Goal: Task Accomplishment & Management: Complete application form

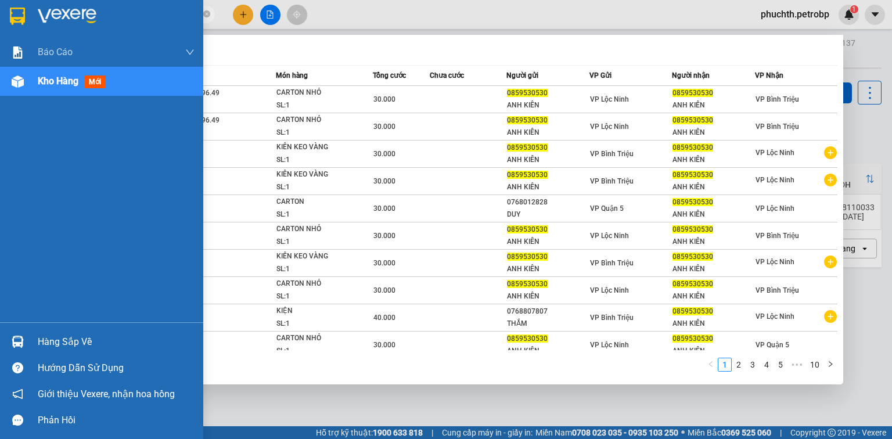
click at [0, 24] on section "Kết quả tìm kiếm ( 91 ) Bộ lọc Mã ĐH Trạng thái Món hàng Tổng cước Chưa cước Ng…" at bounding box center [446, 219] width 892 height 439
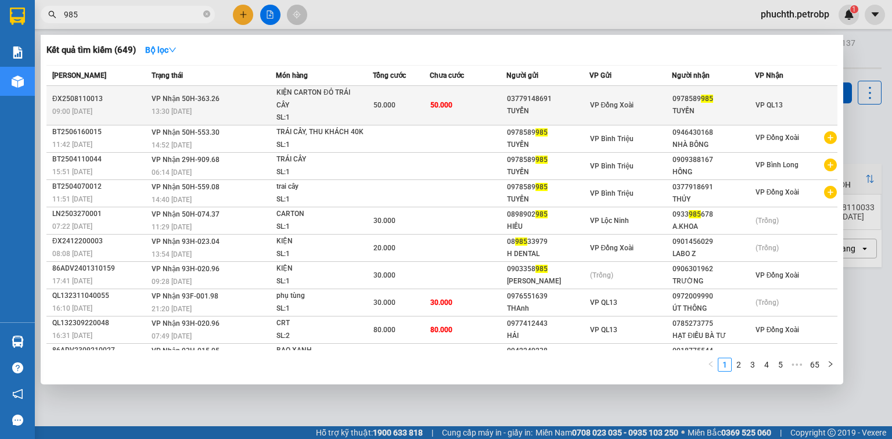
type input "985"
click at [511, 108] on div "TUYỂN" at bounding box center [548, 111] width 82 height 12
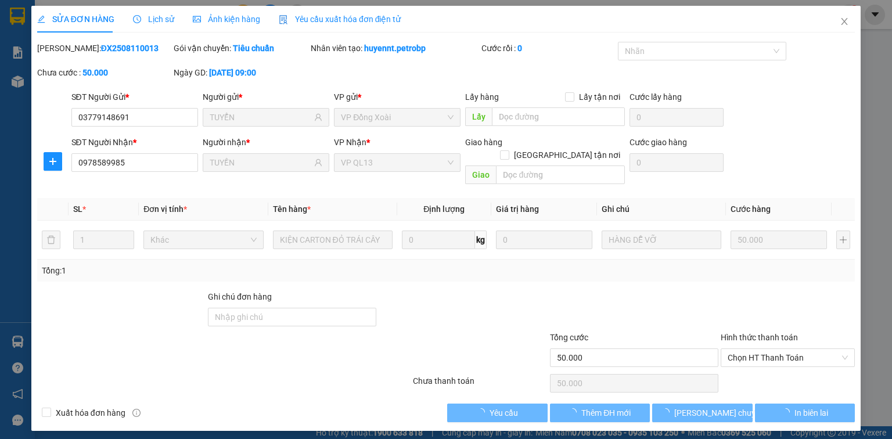
type input "03779148691"
type input "TUYỂN"
type input "0978589985"
type input "TUYỀN"
type input "50.000"
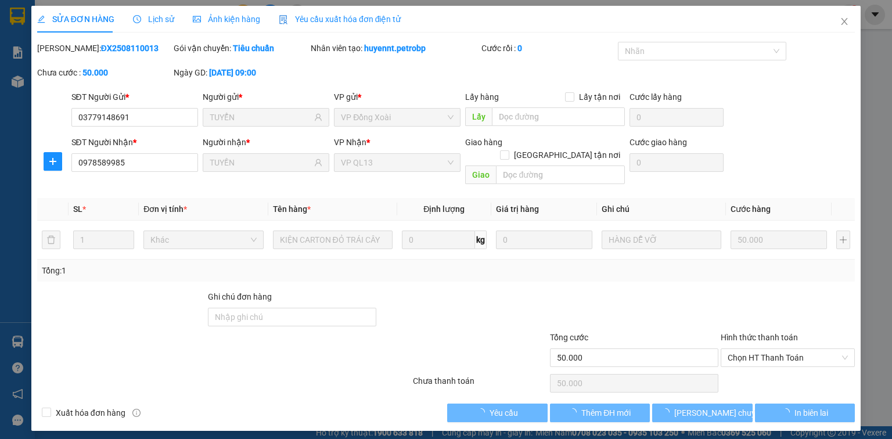
type input "50.000"
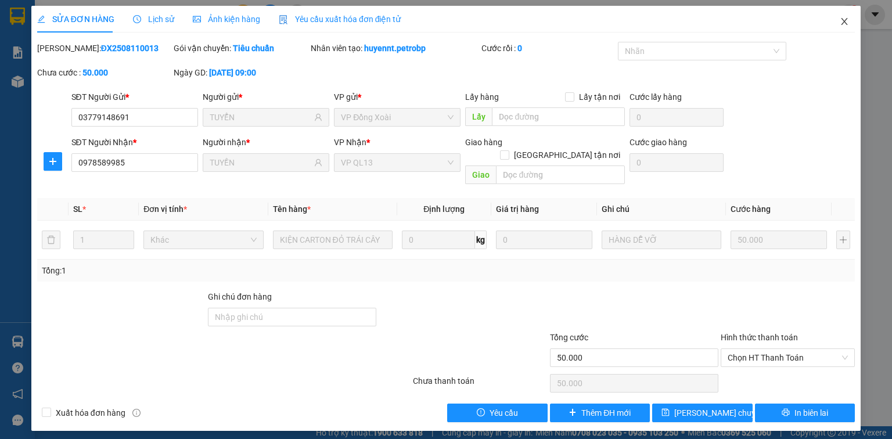
click at [847, 23] on icon "close" at bounding box center [844, 21] width 9 height 9
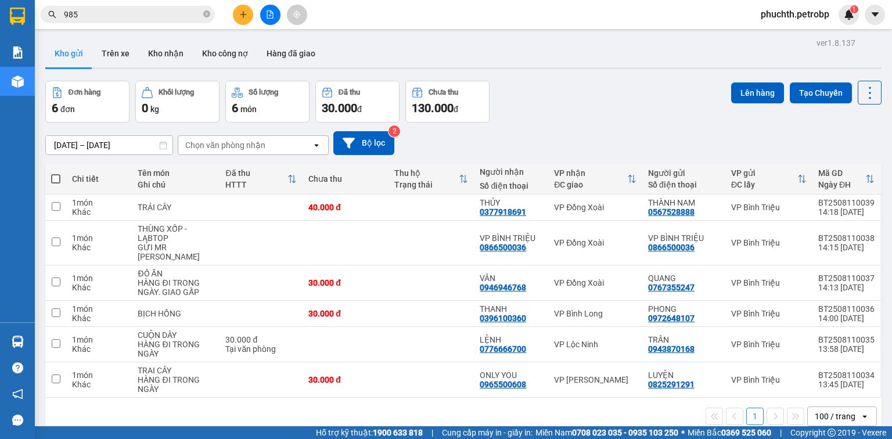
click at [160, 14] on input "985" at bounding box center [132, 14] width 137 height 13
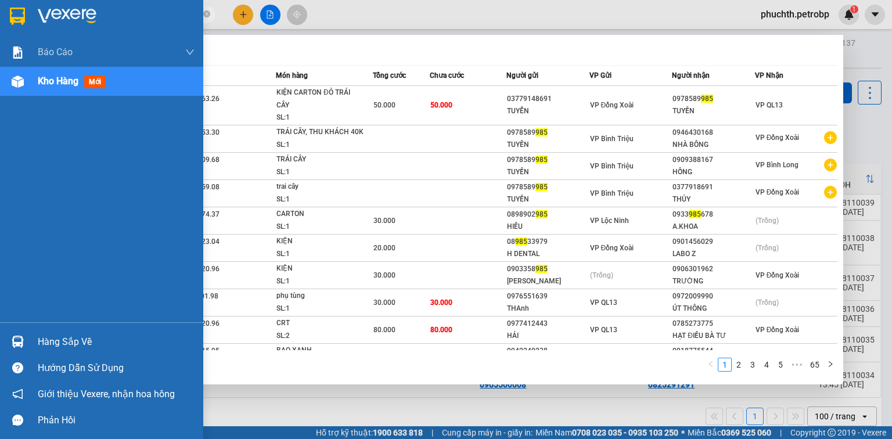
drag, startPoint x: 119, startPoint y: 9, endPoint x: 4, endPoint y: 23, distance: 115.8
click at [4, 23] on section "Kết quả tìm kiếm ( 649 ) Bộ lọc Mã ĐH Trạng thái Món hàng Tổng cước Chưa cước N…" at bounding box center [446, 219] width 892 height 439
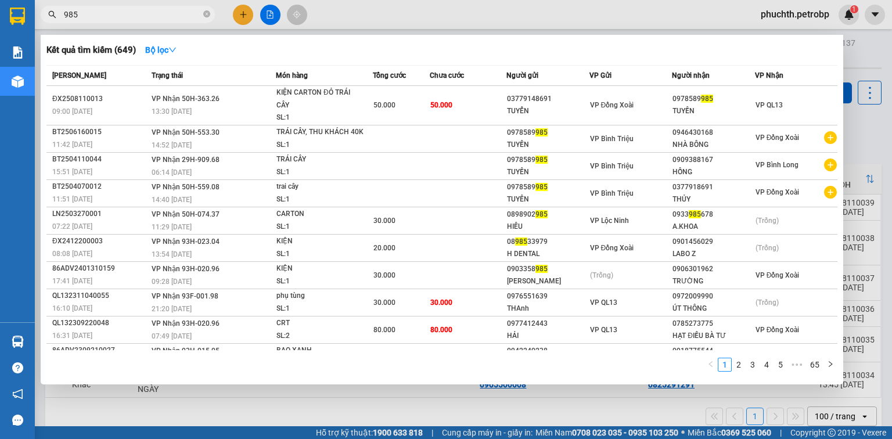
click at [246, 16] on div at bounding box center [446, 219] width 892 height 439
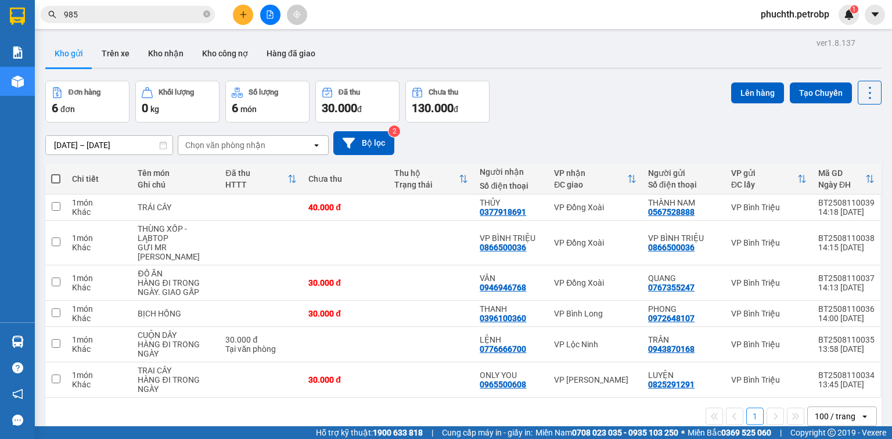
click at [248, 14] on button at bounding box center [243, 15] width 20 height 20
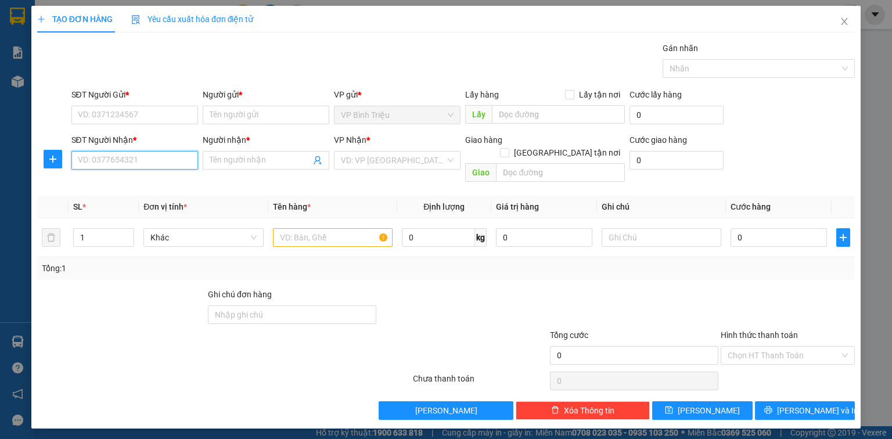
click at [140, 156] on input "SĐT Người Nhận *" at bounding box center [134, 160] width 127 height 19
click at [121, 182] on div "0967312213 - THÁI" at bounding box center [134, 183] width 113 height 13
type input "0967312213"
type input "THÁI"
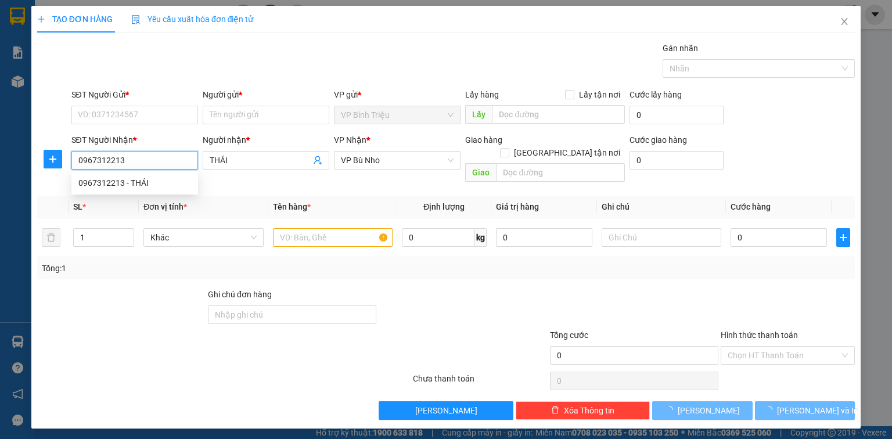
type input "40.000"
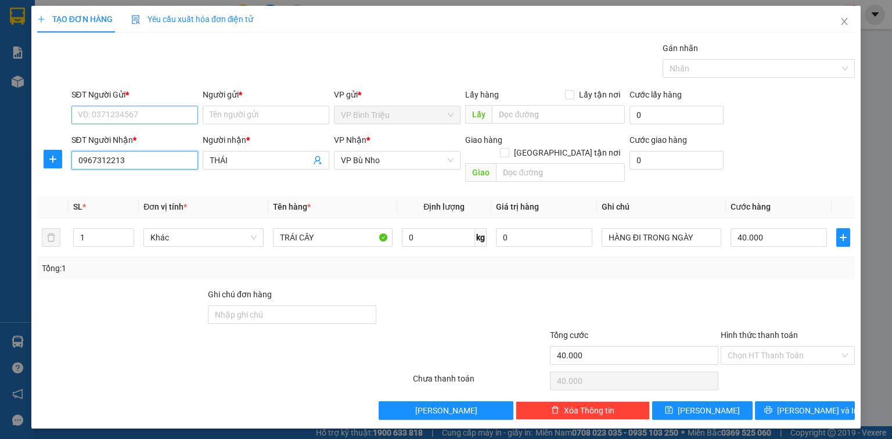
type input "0967312213"
click at [141, 113] on input "SĐT Người Gửi *" at bounding box center [134, 115] width 127 height 19
click at [183, 114] on input "SĐT Người Gửi *" at bounding box center [134, 115] width 127 height 19
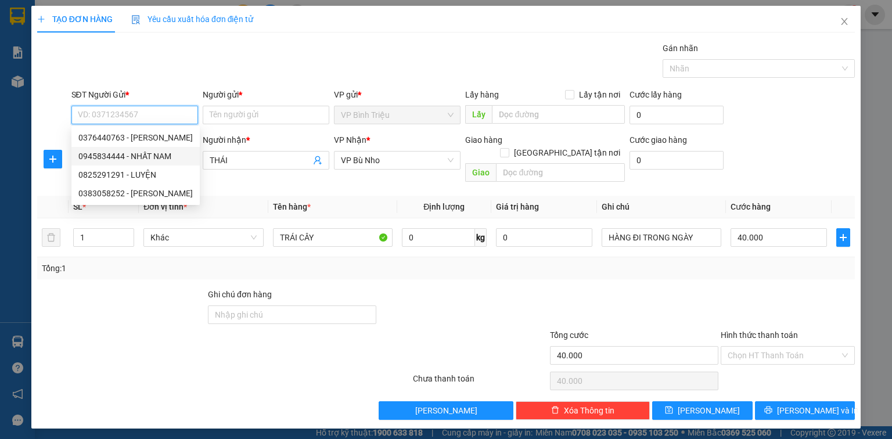
click at [159, 157] on div "0945834444 - NHẤT NAM" at bounding box center [135, 156] width 114 height 13
type input "0945834444"
type input "NHẤT NAM"
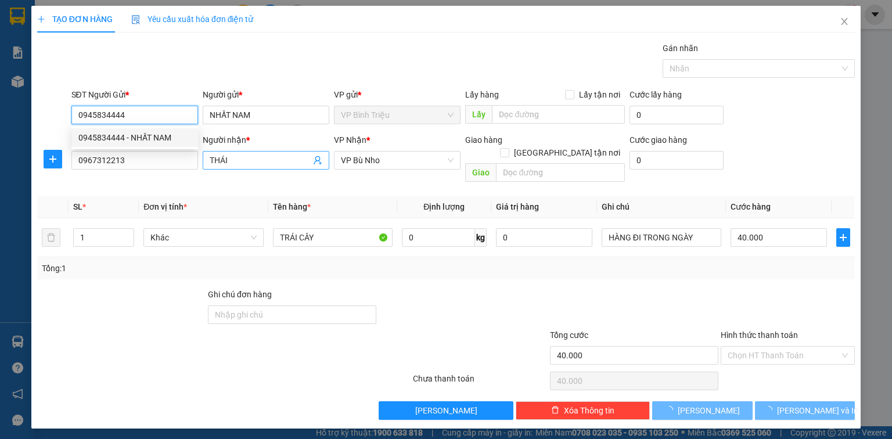
type input "80.000"
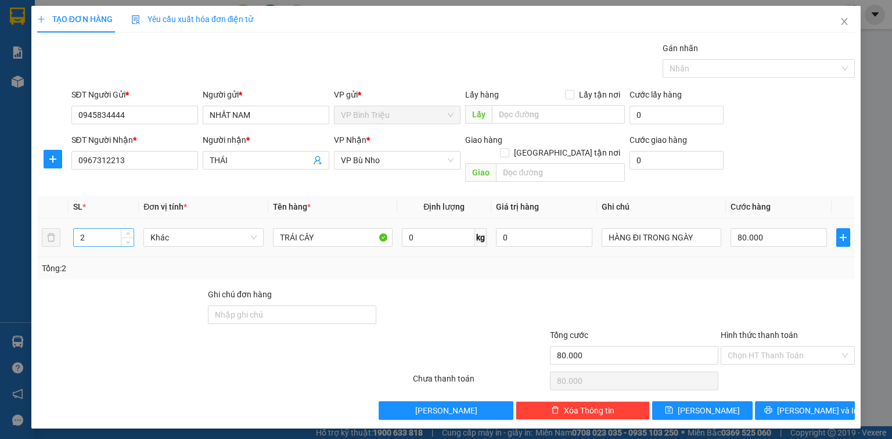
click at [103, 229] on input "2" at bounding box center [104, 237] width 60 height 17
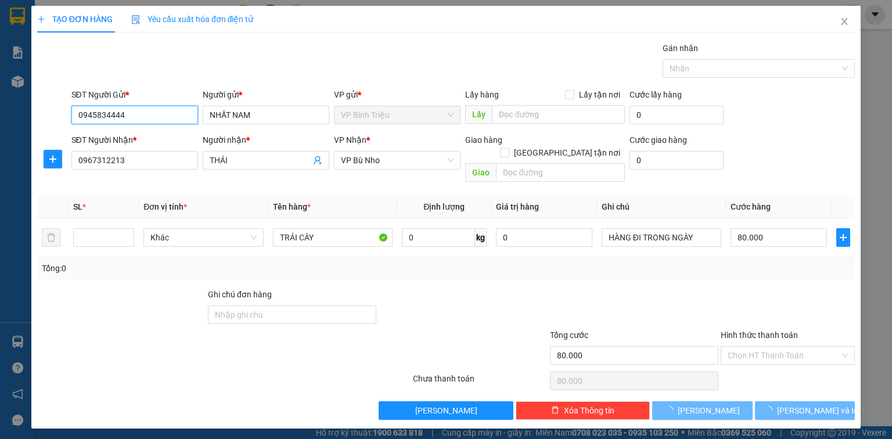
type input "0"
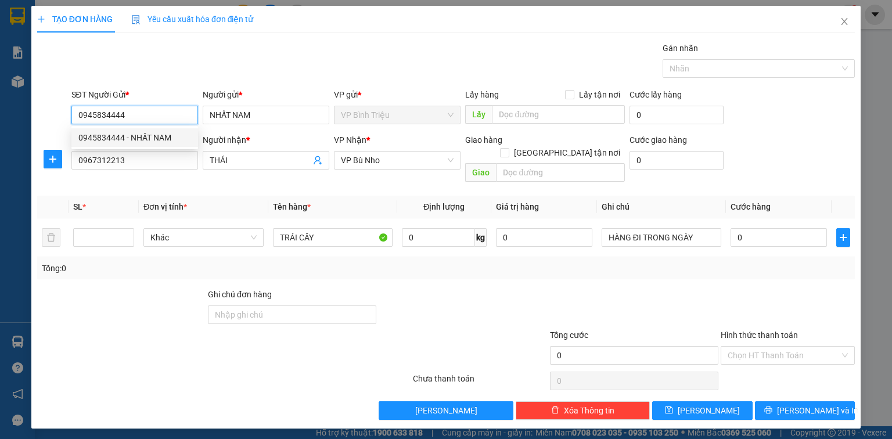
click at [134, 118] on input "0945834444" at bounding box center [134, 115] width 127 height 19
drag, startPoint x: 134, startPoint y: 118, endPoint x: 41, endPoint y: 121, distance: 93.0
click at [41, 121] on div "SĐT Người Gửi * 0945834444 Người gửi * NHẤT NAM VP gửi * VP [PERSON_NAME] Lấy h…" at bounding box center [446, 108] width 820 height 41
click at [144, 134] on div "0984149999 - NHẤT NAM" at bounding box center [134, 137] width 113 height 13
type input "0984149999"
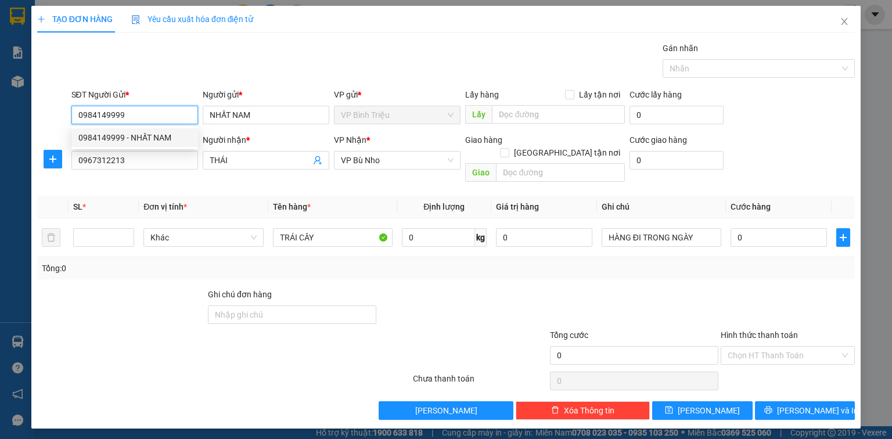
type input "40.000"
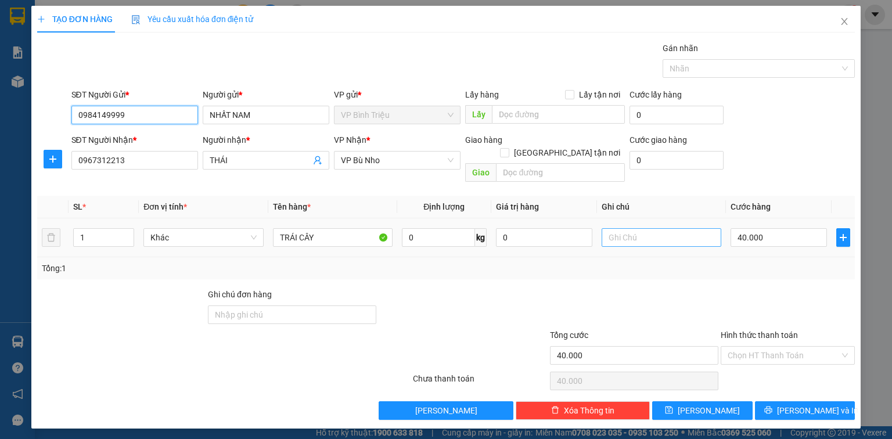
type input "0984149999"
click at [639, 228] on input "text" at bounding box center [661, 237] width 120 height 19
click at [612, 228] on input "12/8 NHẬN HÀNG. NX KHÔNG CHỊU TRÁCH NHIỆM CHẤT LƯỢNG HÀNG HÓA" at bounding box center [661, 237] width 120 height 19
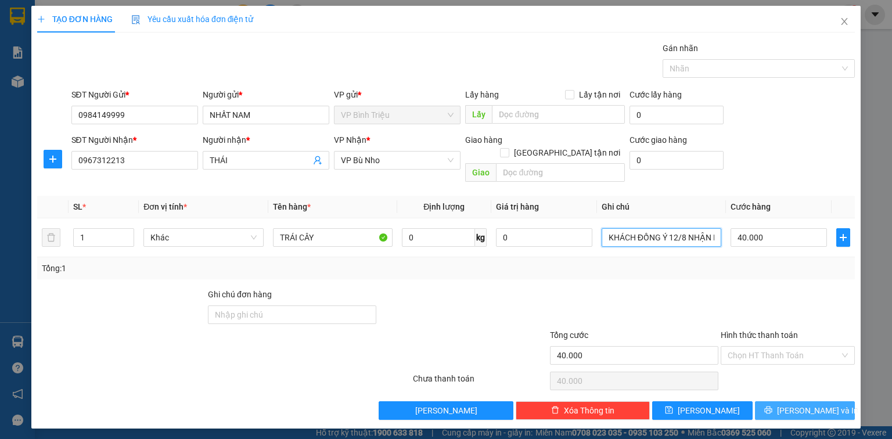
type input "KHÁCH ĐỒNG Ý 12/8 NHẬN HÀNG. NX KHÔNG CHỊU TRÁCH NHIỆM CHẤT LƯỢNG HÀNG HÓA"
click at [819, 404] on span "[PERSON_NAME] và In" at bounding box center [817, 410] width 81 height 13
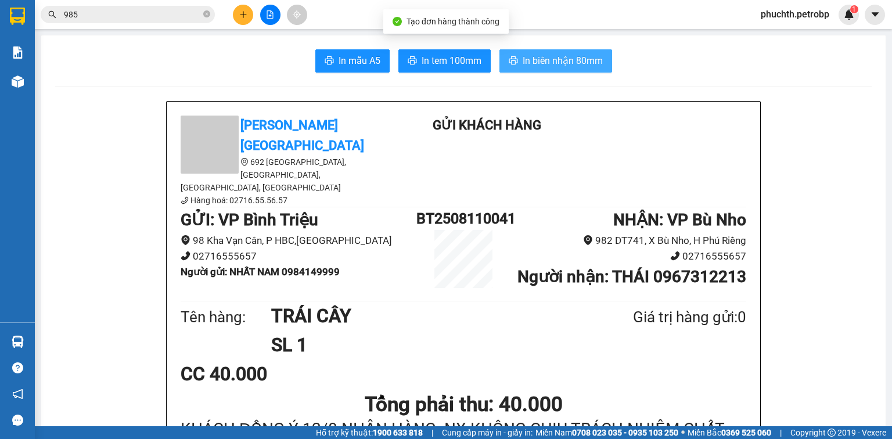
click at [561, 63] on span "In biên nhận 80mm" at bounding box center [563, 60] width 80 height 15
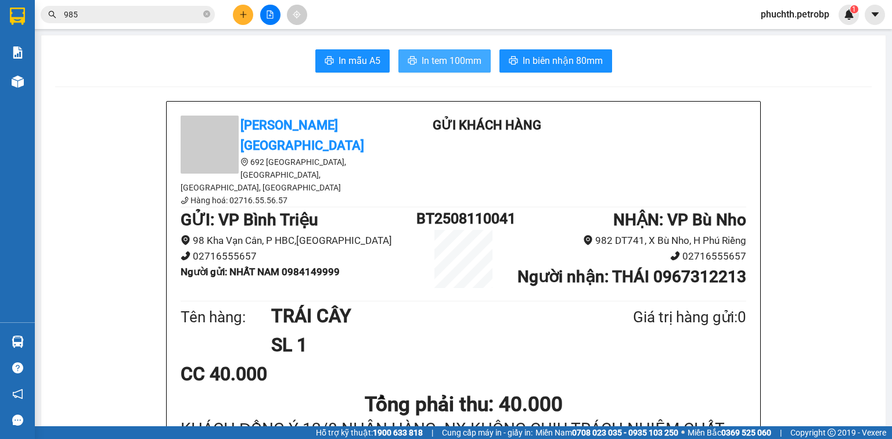
click at [478, 57] on button "In tem 100mm" at bounding box center [444, 60] width 92 height 23
click at [238, 17] on button at bounding box center [243, 15] width 20 height 20
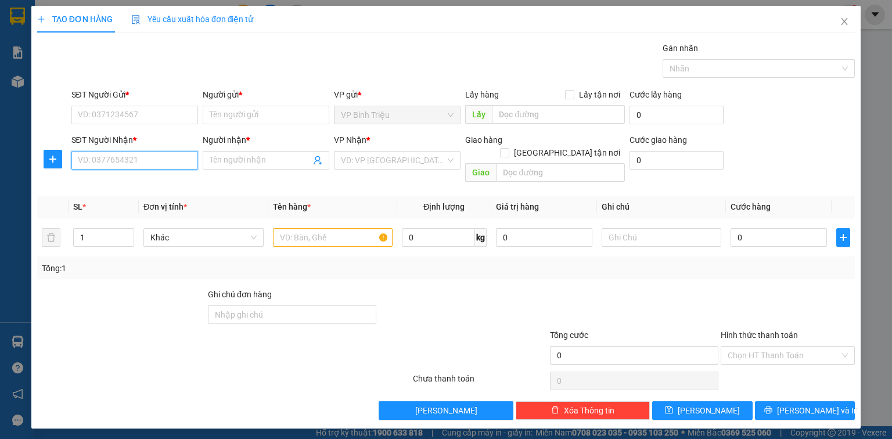
click at [142, 156] on input "SĐT Người Nhận *" at bounding box center [134, 160] width 127 height 19
click at [139, 188] on div "0946430168 - [PERSON_NAME]" at bounding box center [135, 183] width 114 height 13
type input "0946430168"
type input "HOÀNG OANH"
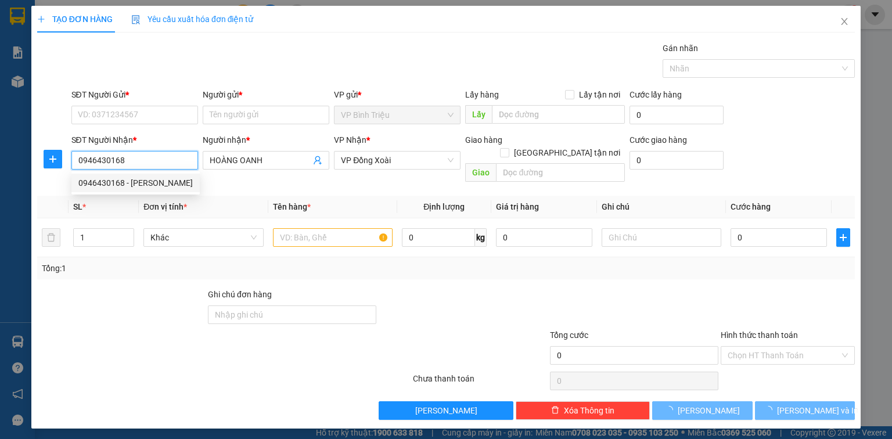
type input "200.000"
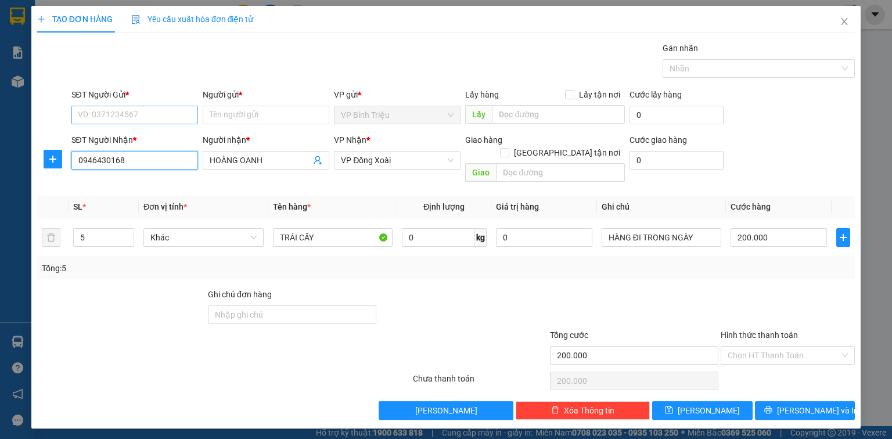
type input "0946430168"
click at [138, 121] on input "SĐT Người Gửi *" at bounding box center [134, 115] width 127 height 19
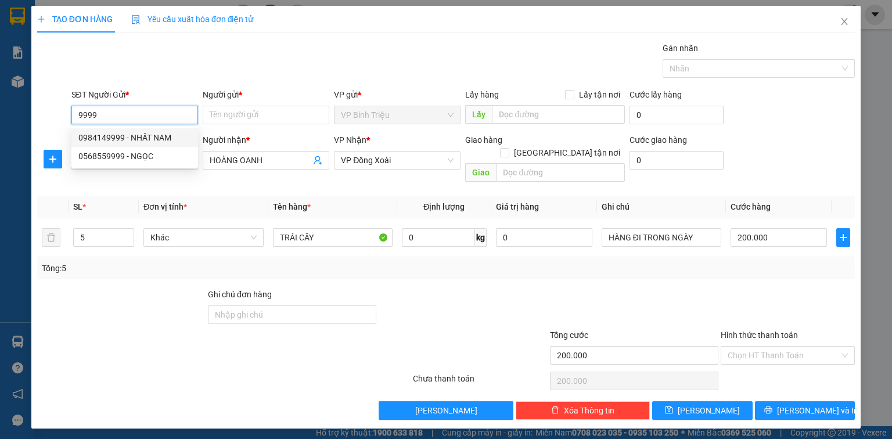
click at [157, 135] on div "0984149999 - NHẤT NAM" at bounding box center [134, 137] width 113 height 13
type input "0984149999"
type input "NHẤT NAM"
type input "40.000"
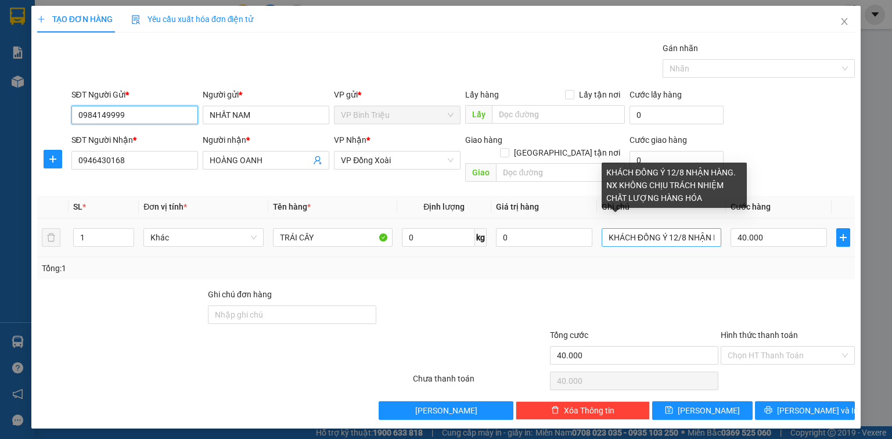
type input "0984149999"
click at [608, 229] on input "KHÁCH ĐỒNG Ý 12/8 NHẬN HÀNG. NX KHÔNG CHỊU TRÁCH NHIỆM CHẤT LƯỢNG HÀNG HÓA" at bounding box center [661, 237] width 120 height 19
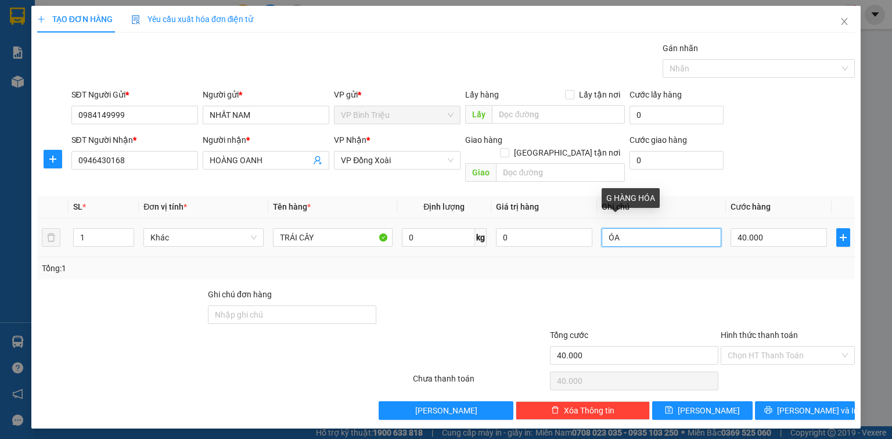
type input "A"
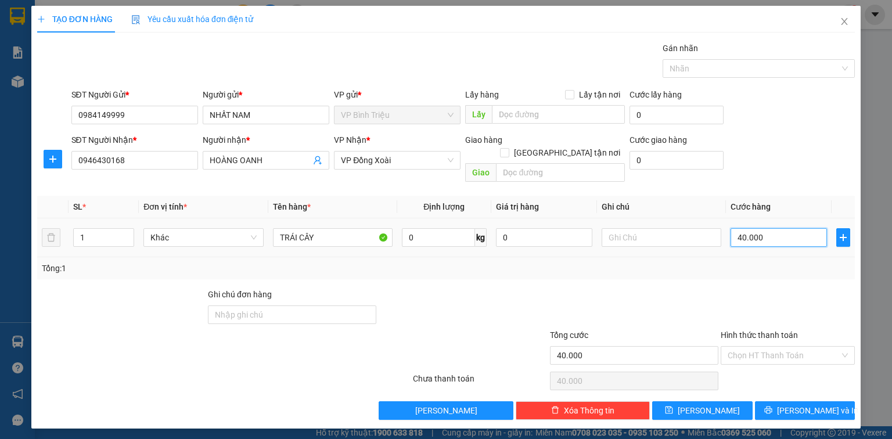
click at [786, 228] on input "40.000" at bounding box center [778, 237] width 96 height 19
type input "5"
type input "50"
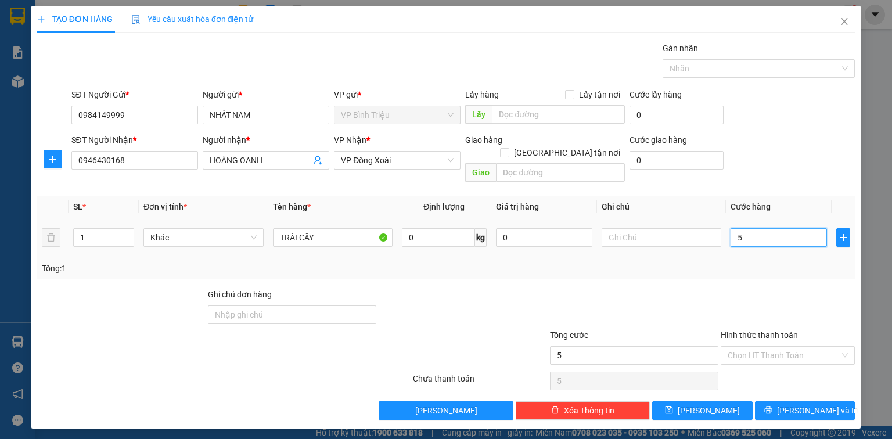
type input "50"
type input "50.000"
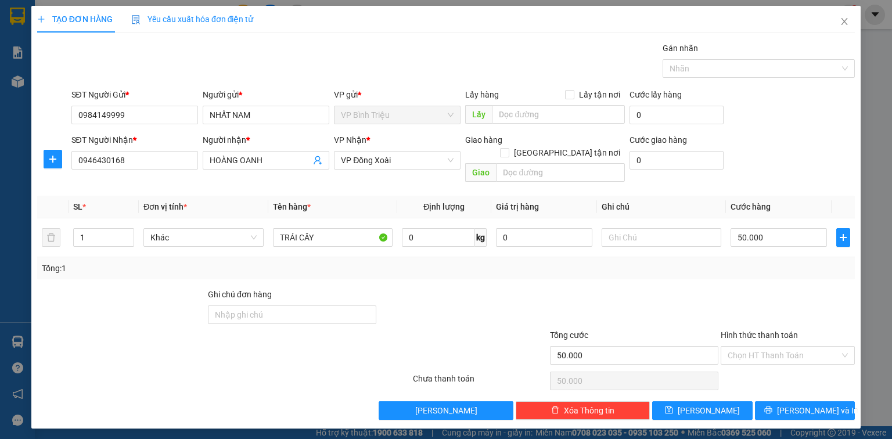
click at [790, 154] on div "SĐT Người Nhận * 0946430168 Người nhận * HOÀNG OANH VP Nhận * VP Đồng Xoài Giao…" at bounding box center [463, 160] width 788 height 53
click at [808, 404] on span "[PERSON_NAME] và In" at bounding box center [817, 410] width 81 height 13
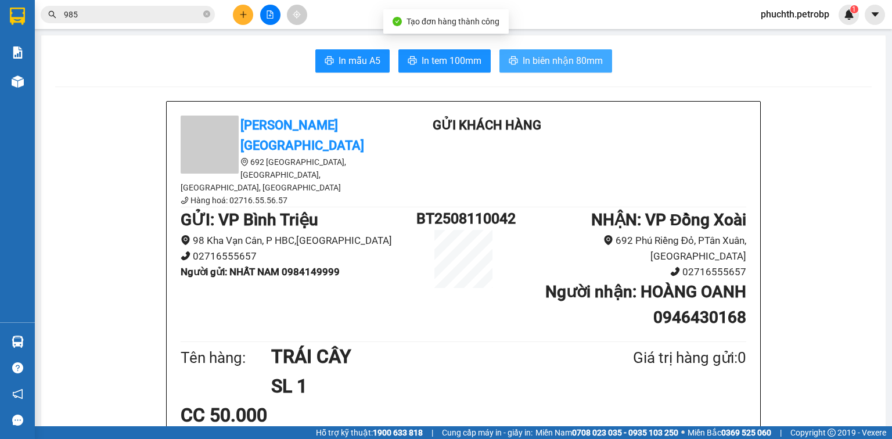
click at [534, 60] on span "In biên nhận 80mm" at bounding box center [563, 60] width 80 height 15
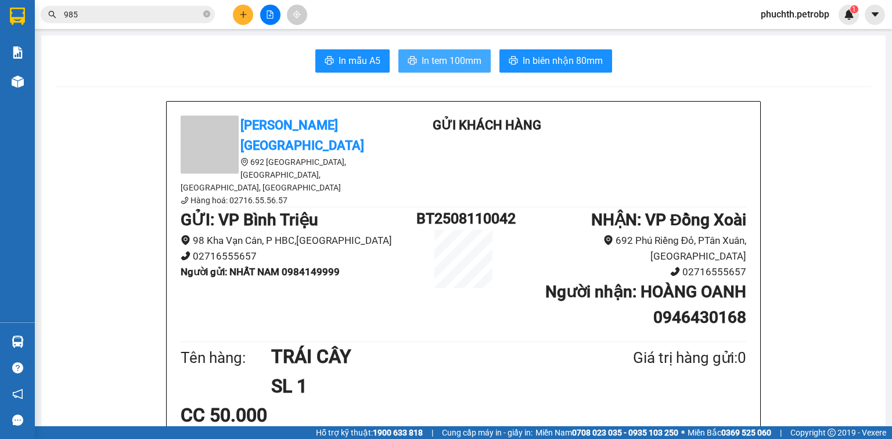
click at [471, 57] on span "In tem 100mm" at bounding box center [452, 60] width 60 height 15
click at [239, 15] on icon "plus" at bounding box center [243, 14] width 8 height 8
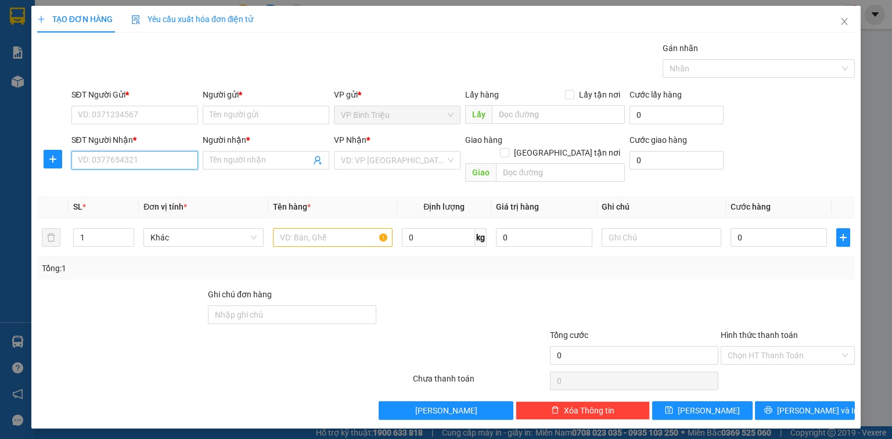
click at [148, 159] on input "SĐT Người Nhận *" at bounding box center [134, 160] width 127 height 19
click at [845, 19] on icon "close" at bounding box center [844, 21] width 9 height 9
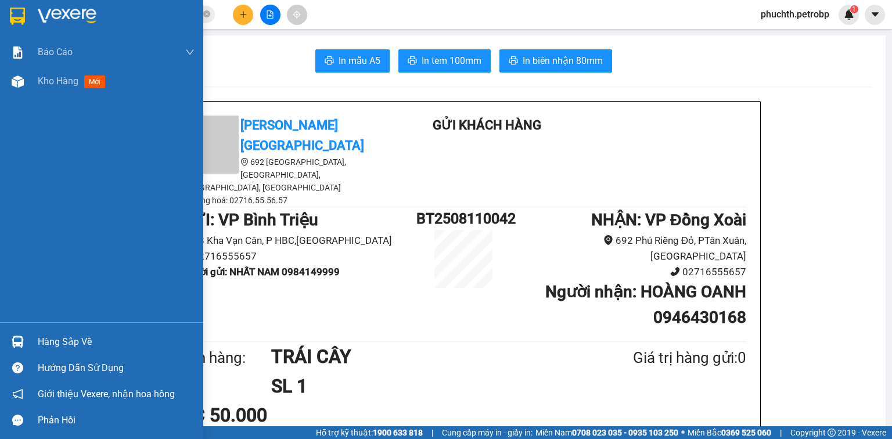
click at [49, 15] on img at bounding box center [67, 16] width 59 height 17
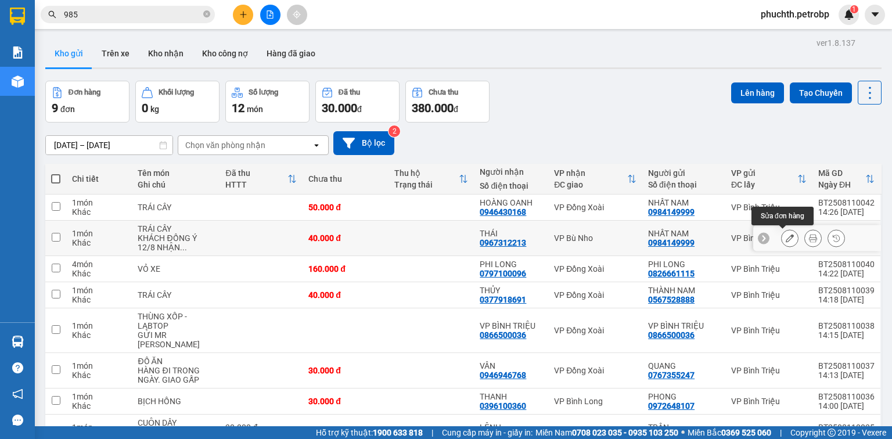
click at [786, 237] on icon at bounding box center [790, 238] width 8 height 8
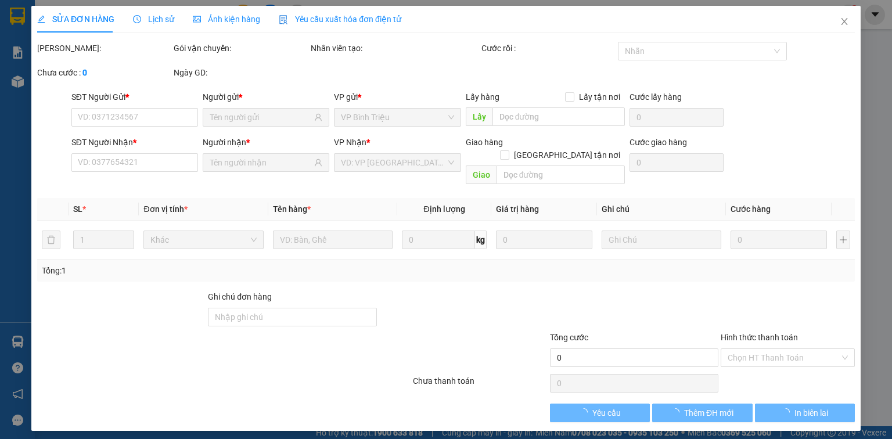
type input "0984149999"
type input "0967312213"
type input "40.000"
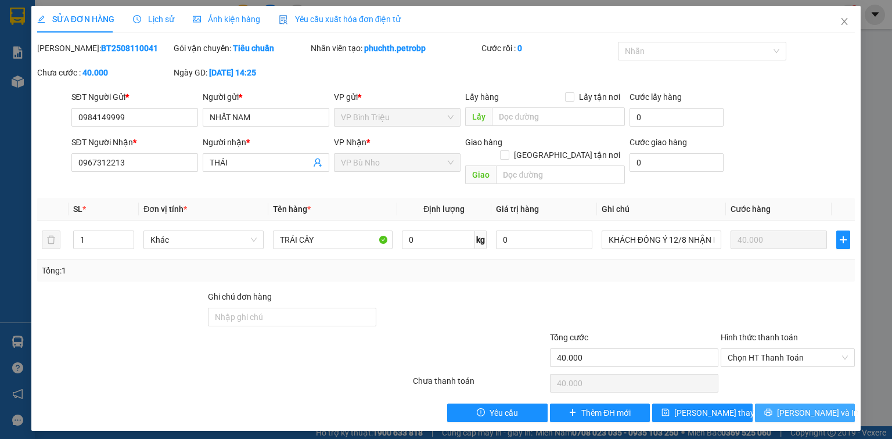
click at [807, 406] on span "[PERSON_NAME] và In" at bounding box center [817, 412] width 81 height 13
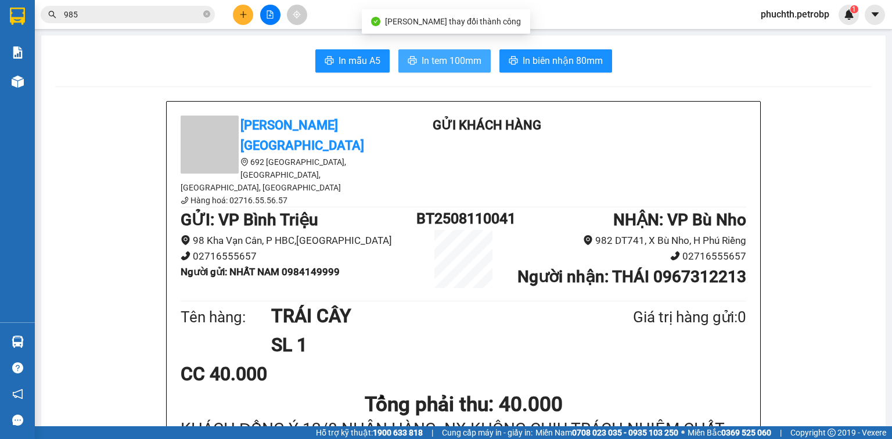
click at [434, 57] on span "In tem 100mm" at bounding box center [452, 60] width 60 height 15
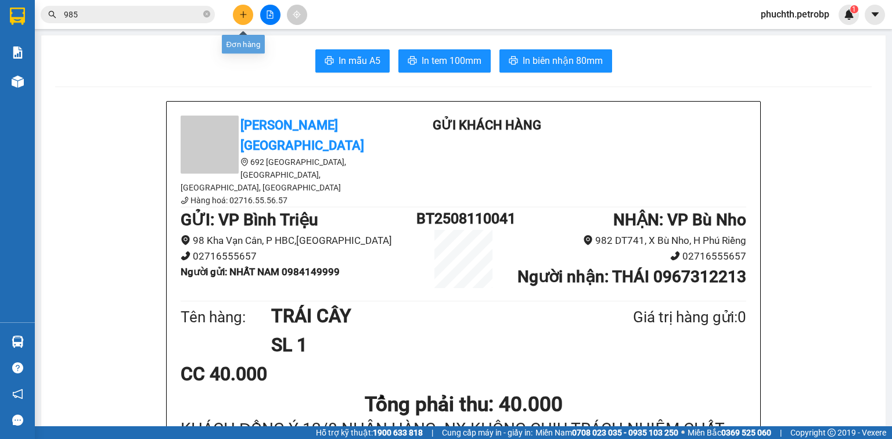
click at [237, 14] on button at bounding box center [243, 15] width 20 height 20
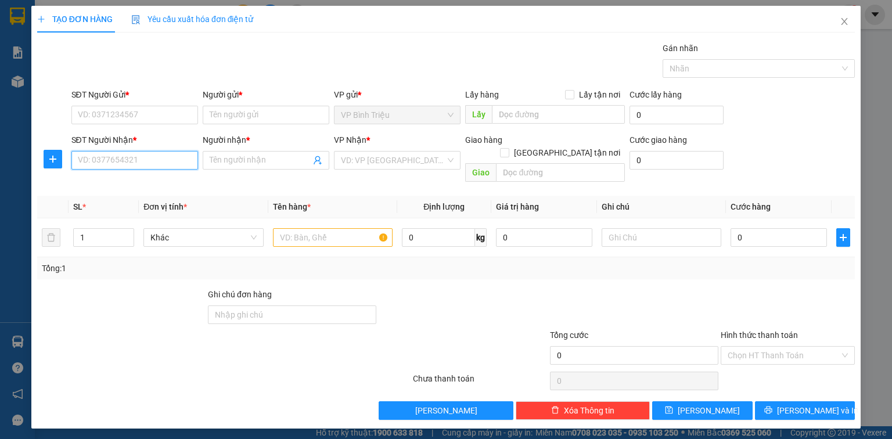
click at [174, 158] on input "SĐT Người Nhận *" at bounding box center [134, 160] width 127 height 19
click at [135, 161] on input "SĐT Người Nhận *" at bounding box center [134, 160] width 127 height 19
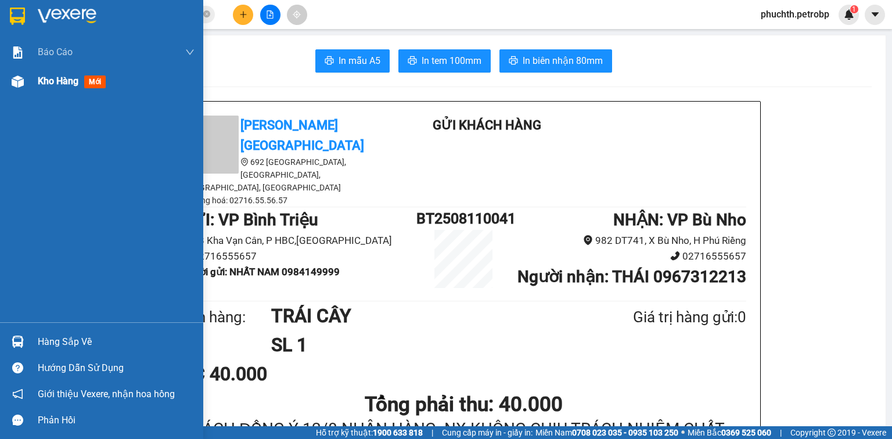
click at [9, 84] on div at bounding box center [18, 81] width 20 height 20
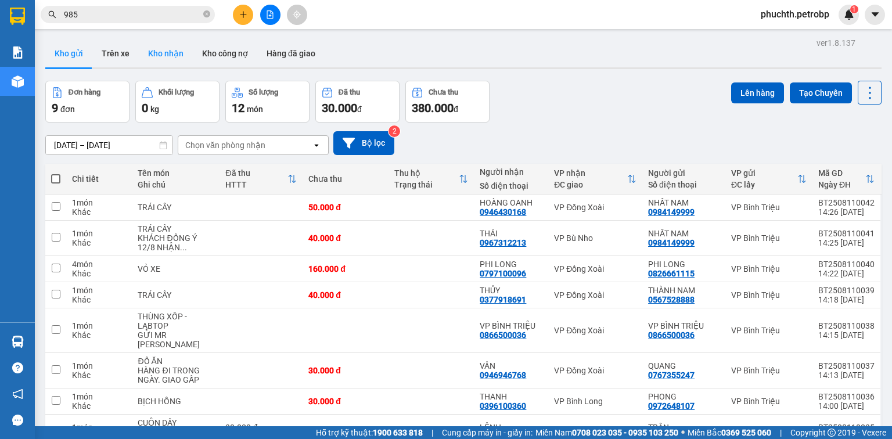
click at [158, 48] on button "Kho nhận" at bounding box center [166, 53] width 54 height 28
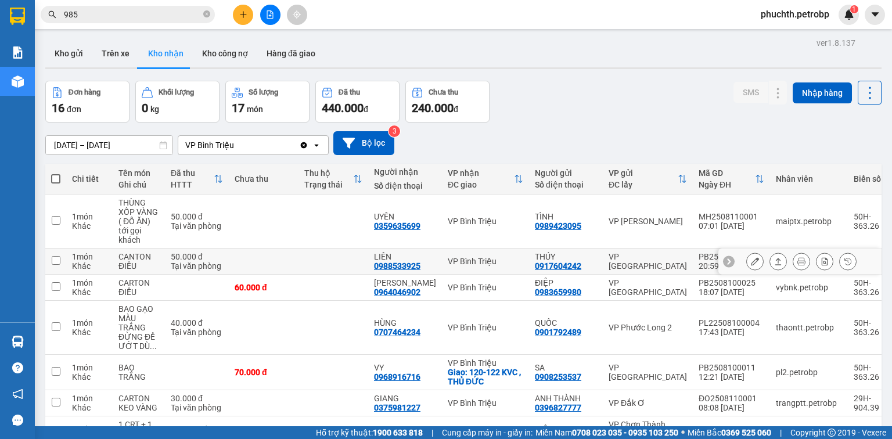
scroll to position [93, 0]
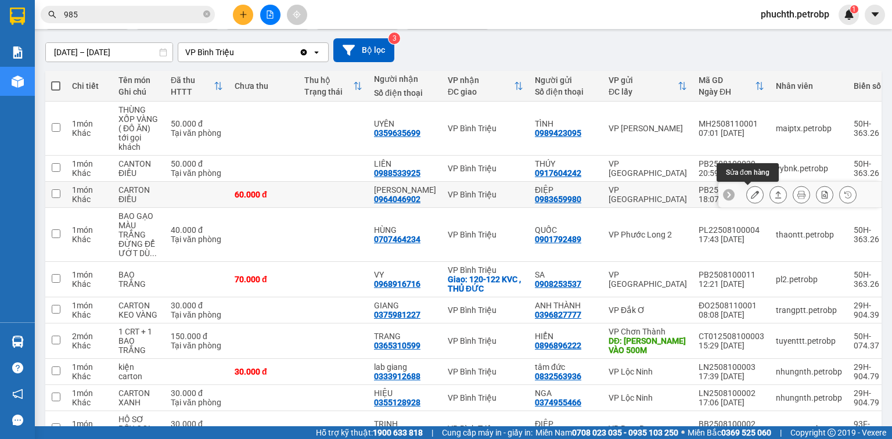
click at [751, 193] on icon at bounding box center [755, 194] width 8 height 8
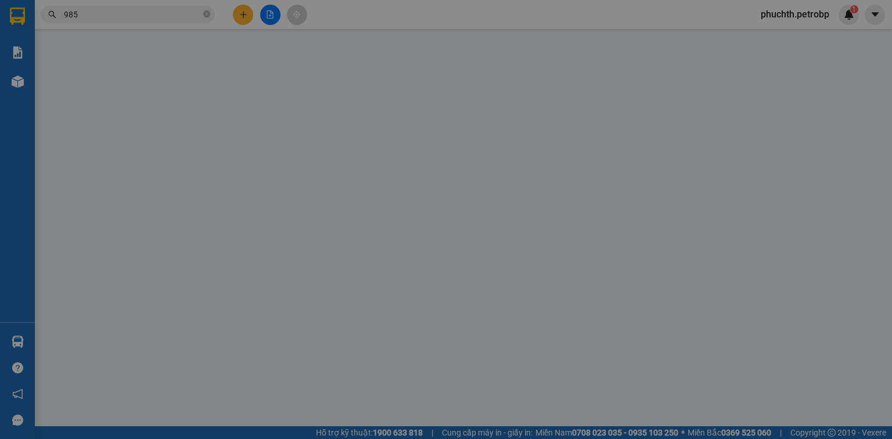
type input "0983659980"
type input "ĐIỆP"
type input "0964046902"
type input "[PERSON_NAME]"
type input "60.000"
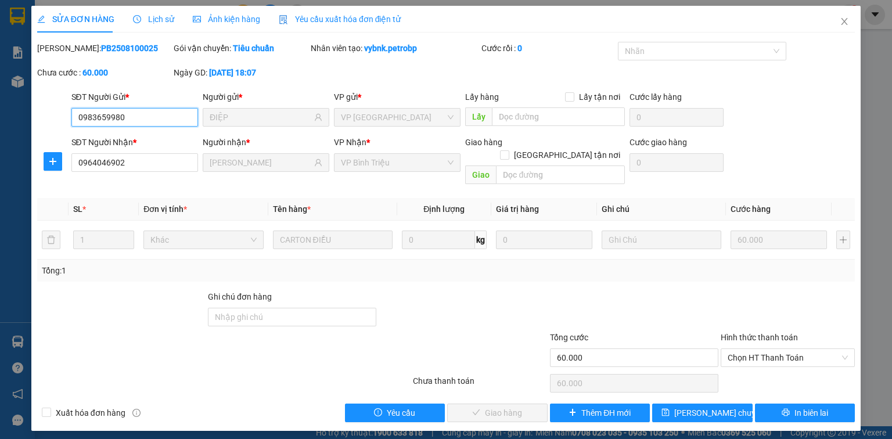
click at [757, 349] on span "Chọn HT Thanh Toán" at bounding box center [787, 357] width 120 height 17
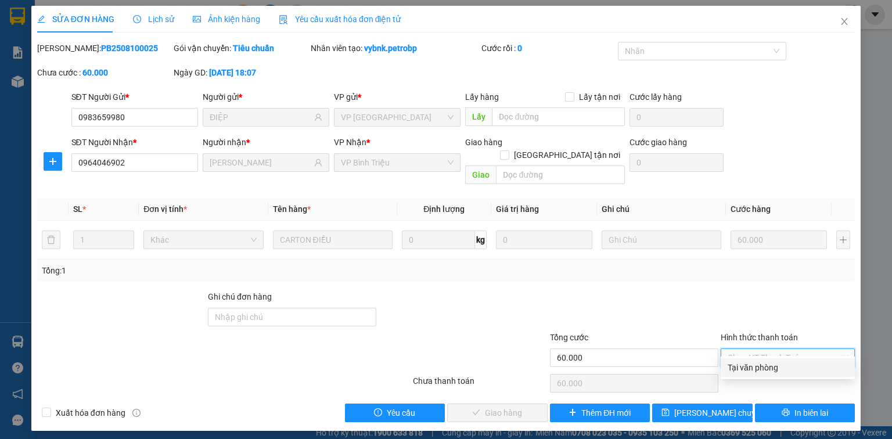
click at [754, 365] on div "Tại văn phòng" at bounding box center [787, 367] width 120 height 13
type input "0"
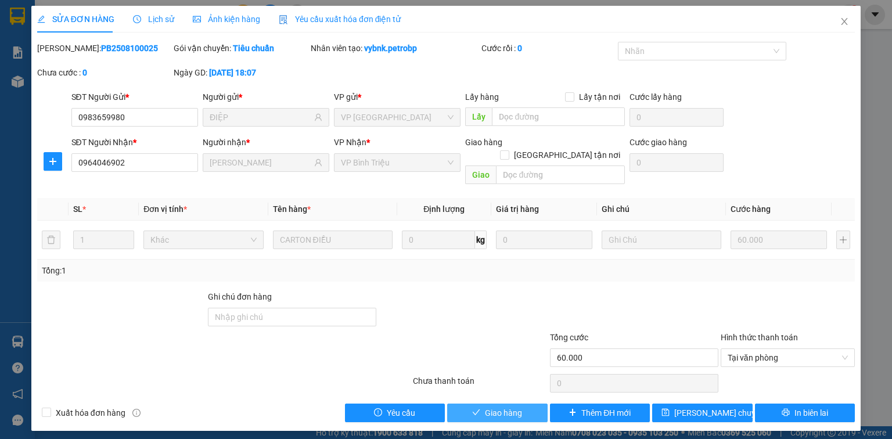
click at [505, 406] on span "Giao hàng" at bounding box center [503, 412] width 37 height 13
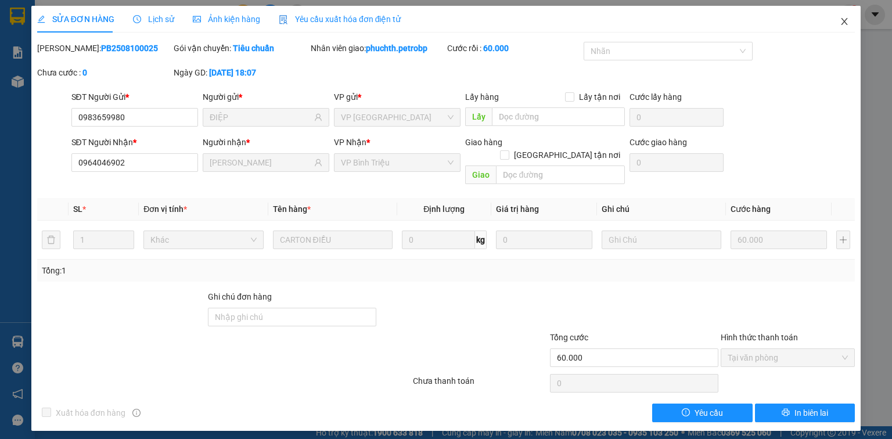
click at [841, 22] on icon "close" at bounding box center [844, 21] width 9 height 9
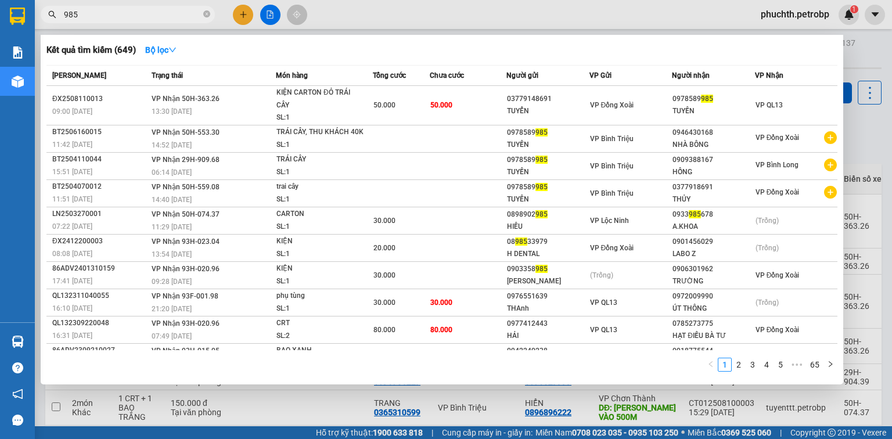
click at [99, 8] on input "985" at bounding box center [132, 14] width 137 height 13
drag, startPoint x: 110, startPoint y: 12, endPoint x: 51, endPoint y: 8, distance: 58.8
click at [51, 8] on span "985" at bounding box center [128, 14] width 174 height 17
type input "4"
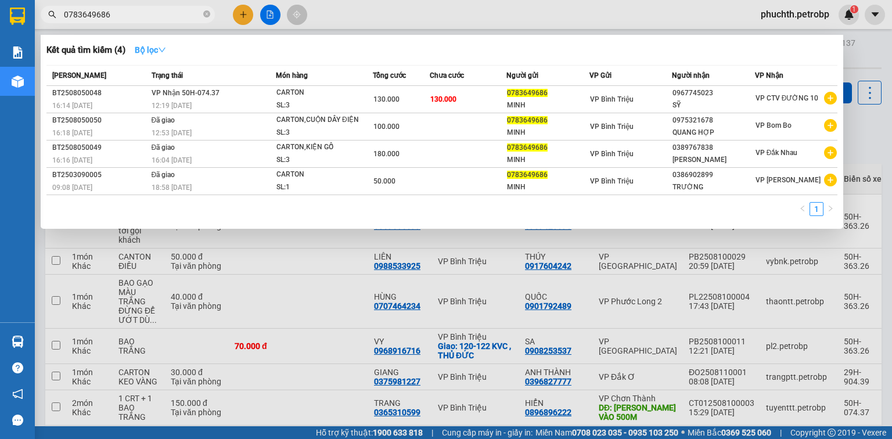
type input "0783649686"
click at [165, 51] on icon "down" at bounding box center [162, 50] width 7 height 5
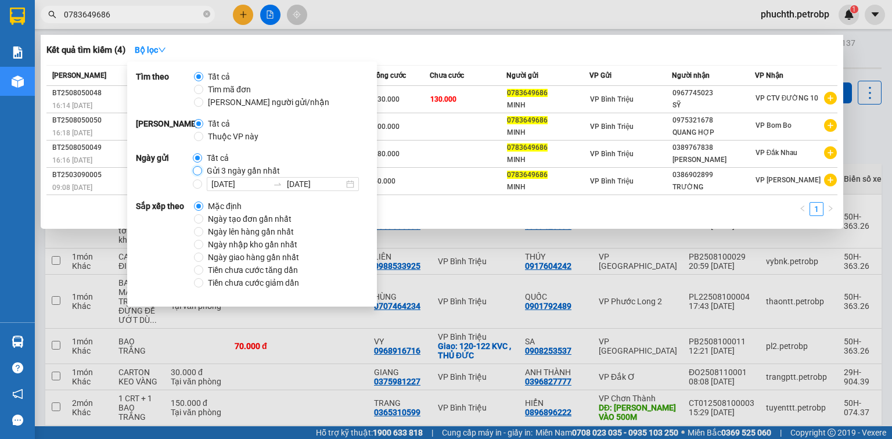
click at [196, 170] on input "Gửi 3 ngày gần nhất" at bounding box center [197, 170] width 9 height 9
radio input "true"
radio input "false"
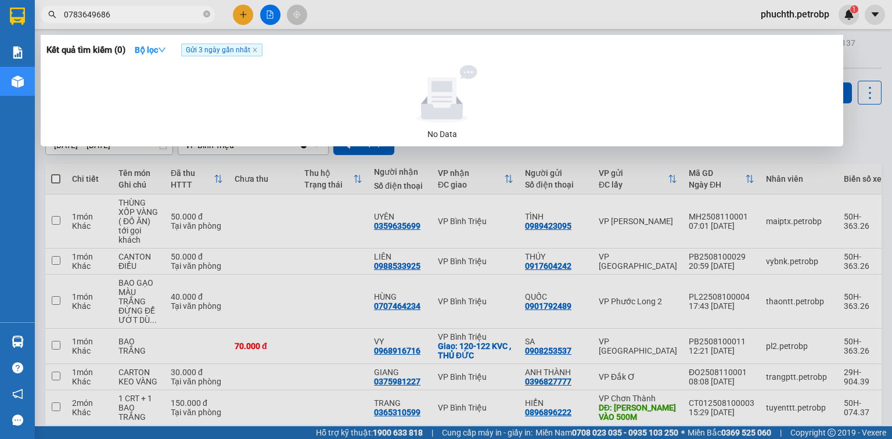
drag, startPoint x: 115, startPoint y: 14, endPoint x: 48, endPoint y: 10, distance: 67.4
click at [48, 10] on div "0783649686" at bounding box center [113, 14] width 226 height 17
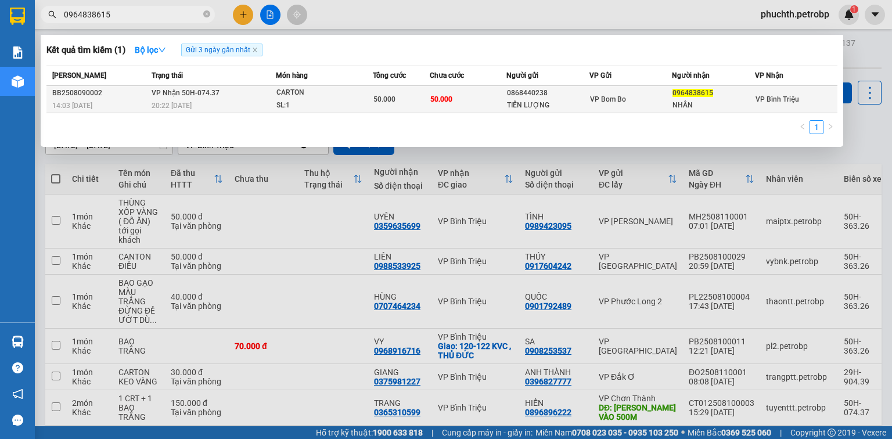
type input "0964838615"
click at [697, 104] on div "NHÂN" at bounding box center [713, 105] width 82 height 12
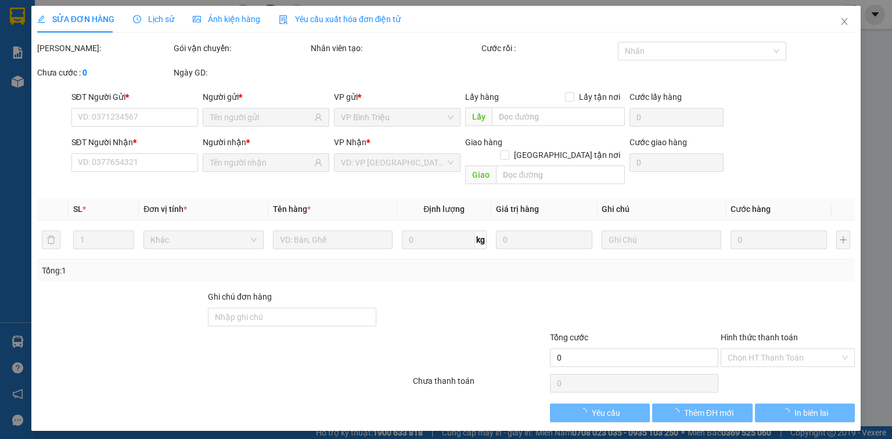
type input "0868440238"
type input "TIẾN LƯỢNG"
type input "0964838615"
type input "NHÂN"
type input "50.000"
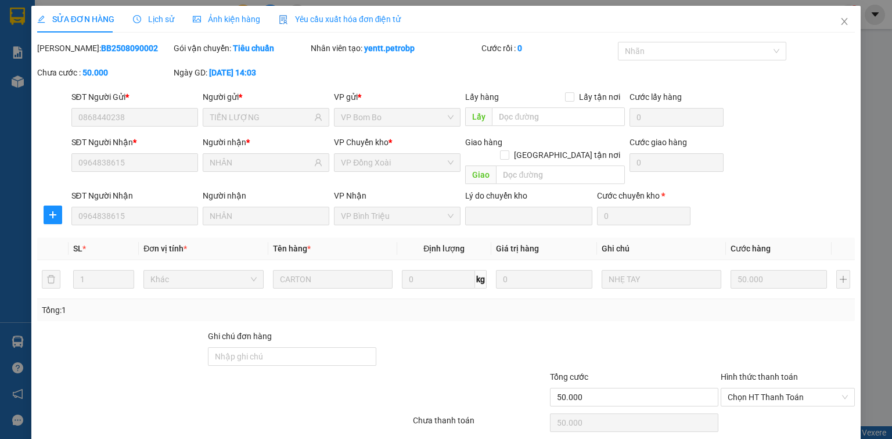
scroll to position [31, 0]
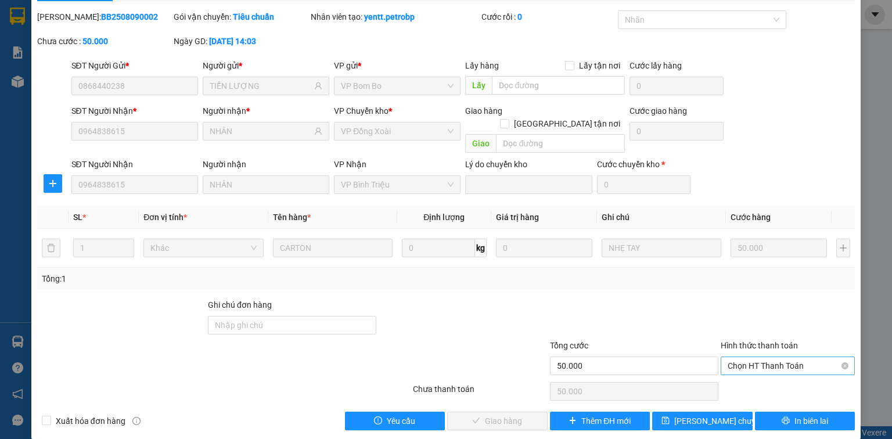
click at [778, 357] on span "Chọn HT Thanh Toán" at bounding box center [787, 365] width 120 height 17
click at [759, 373] on div "Tại văn phòng" at bounding box center [782, 375] width 120 height 13
type input "0"
click at [489, 415] on span "Giao hàng" at bounding box center [503, 421] width 37 height 13
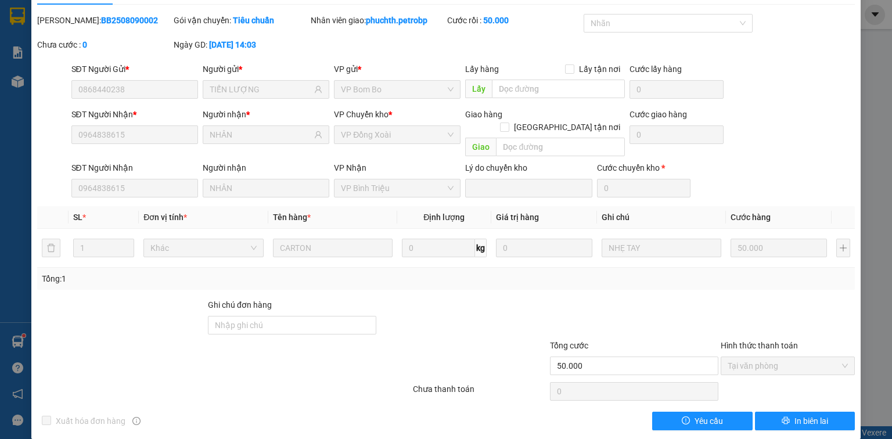
scroll to position [0, 0]
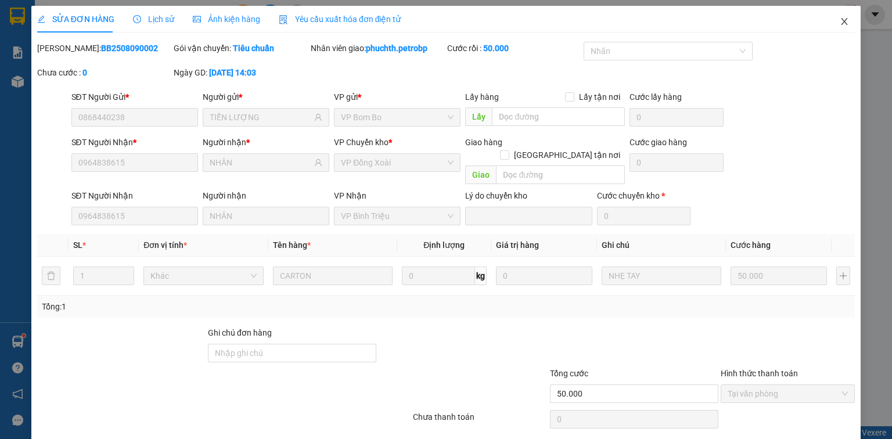
click at [840, 26] on icon "close" at bounding box center [844, 21] width 9 height 9
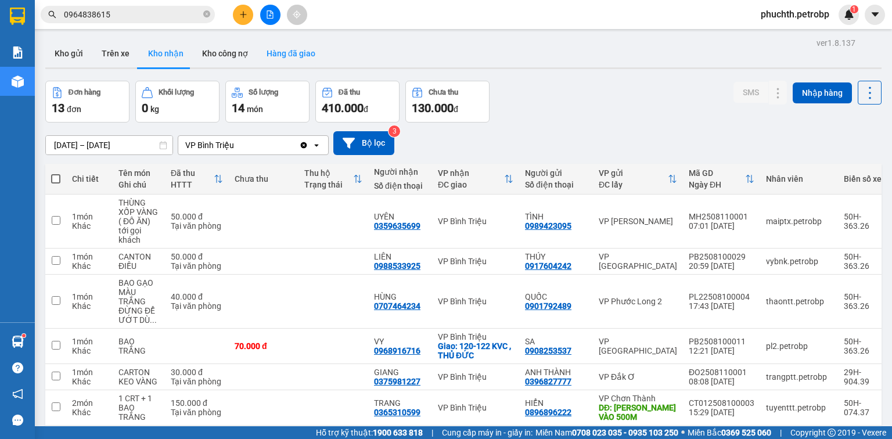
click at [279, 52] on button "Hàng đã giao" at bounding box center [290, 53] width 67 height 28
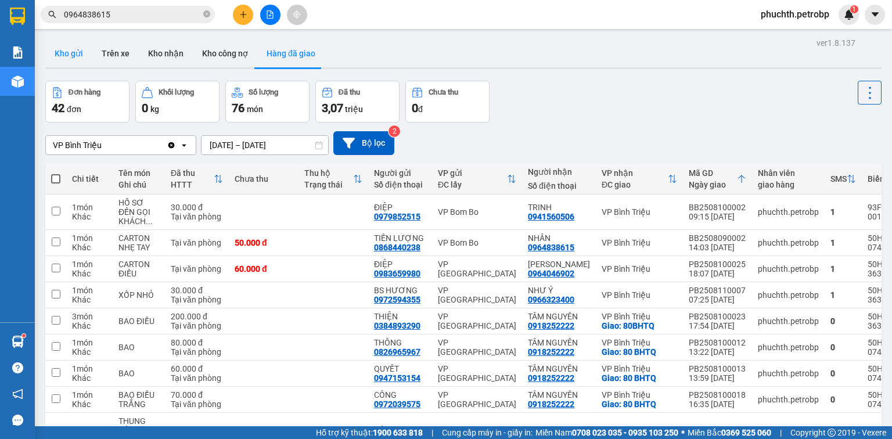
click at [78, 54] on button "Kho gửi" at bounding box center [68, 53] width 47 height 28
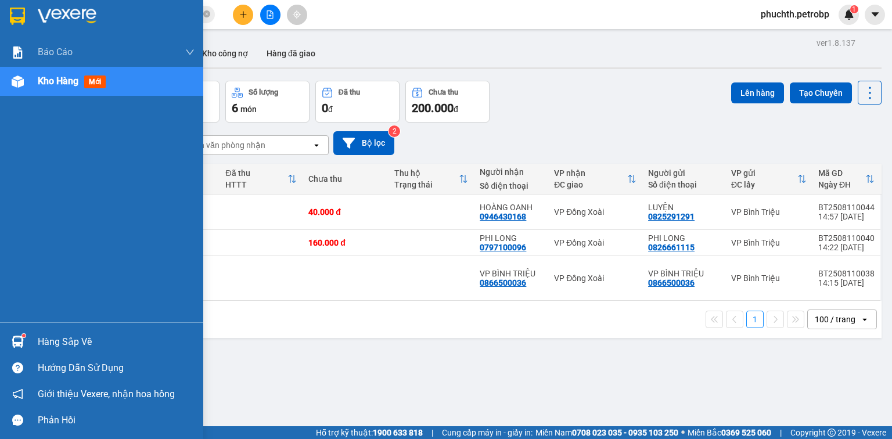
click at [39, 8] on img at bounding box center [67, 16] width 59 height 17
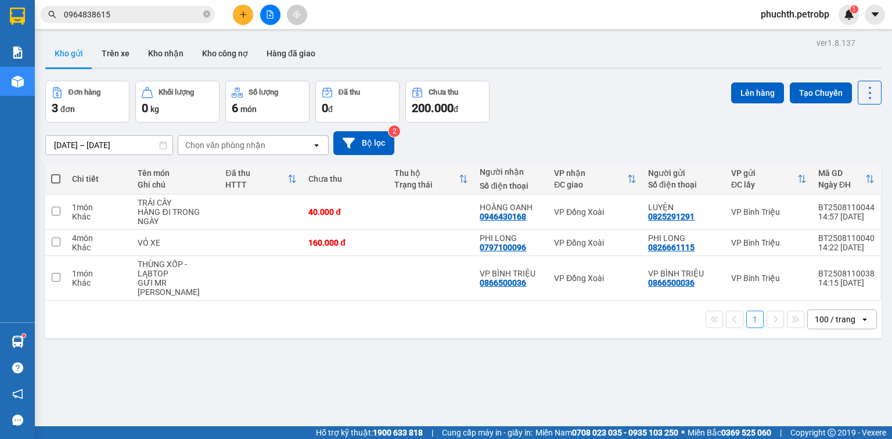
click at [44, 345] on div "ver 1.8.137 Kho gửi Trên xe Kho nhận Kho công nợ Hàng đã giao Đơn hàng 3 đơn Kh…" at bounding box center [463, 254] width 845 height 439
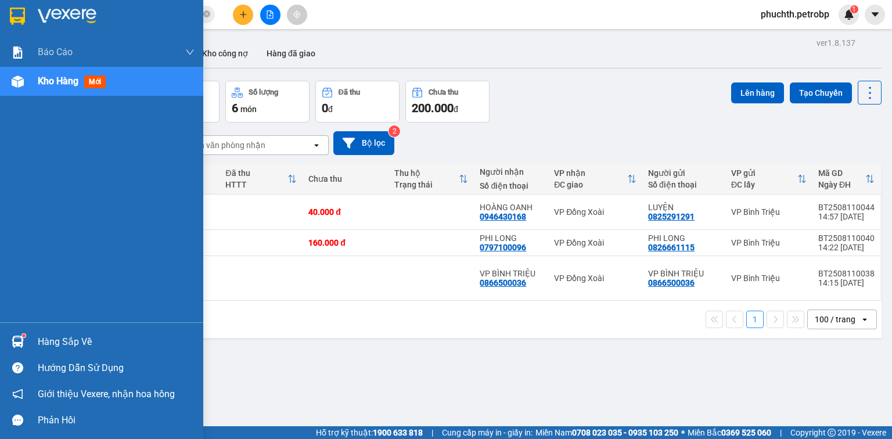
click at [38, 339] on div "Hàng sắp về" at bounding box center [116, 341] width 157 height 17
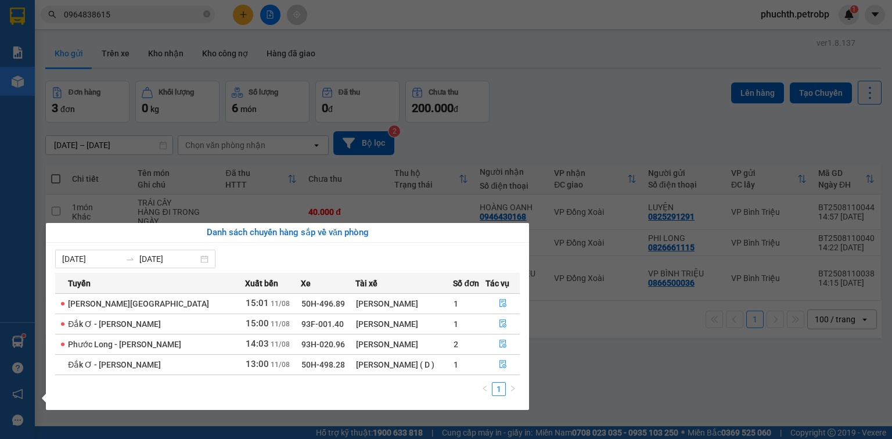
click at [691, 92] on section "Kết quả tìm kiếm ( 1 ) Bộ lọc Gửi 3 ngày gần nhất Mã ĐH Trạng thái Món hàng Tổn…" at bounding box center [446, 219] width 892 height 439
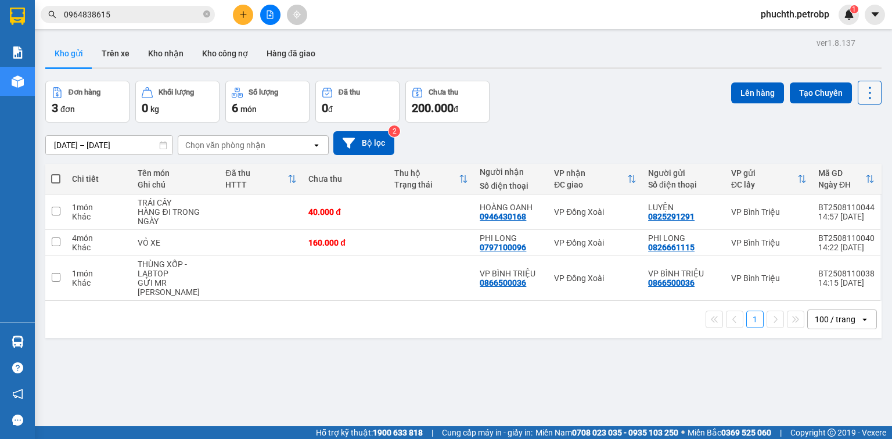
click at [869, 87] on icon at bounding box center [870, 93] width 2 height 12
click at [853, 164] on span "Làm mới" at bounding box center [846, 166] width 32 height 12
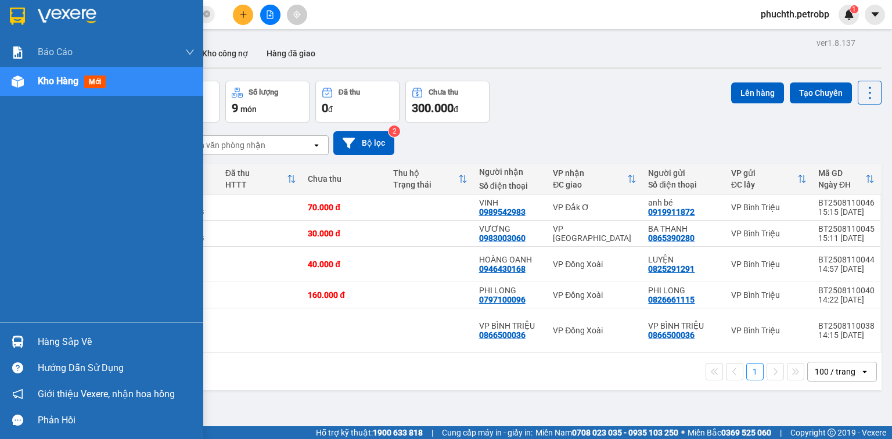
click at [45, 346] on div "Hàng sắp về" at bounding box center [116, 341] width 157 height 17
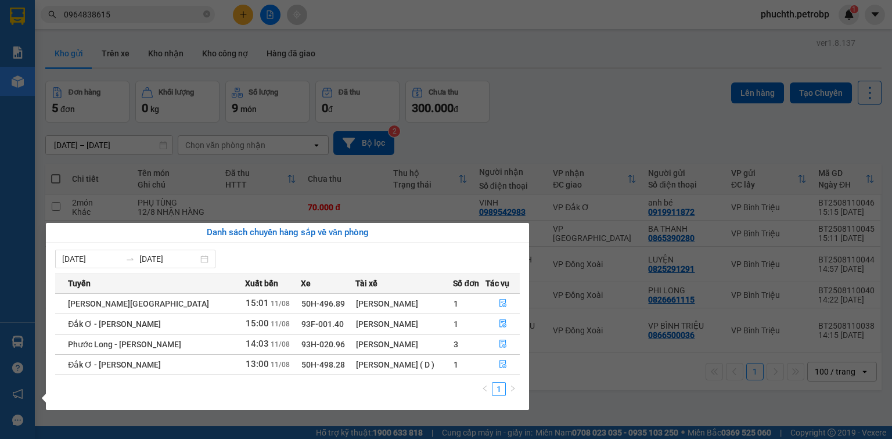
click at [620, 108] on section "Kết quả tìm kiếm ( 1 ) Bộ lọc Gửi 3 ngày gần nhất Mã ĐH Trạng thái Món hàng Tổn…" at bounding box center [446, 219] width 892 height 439
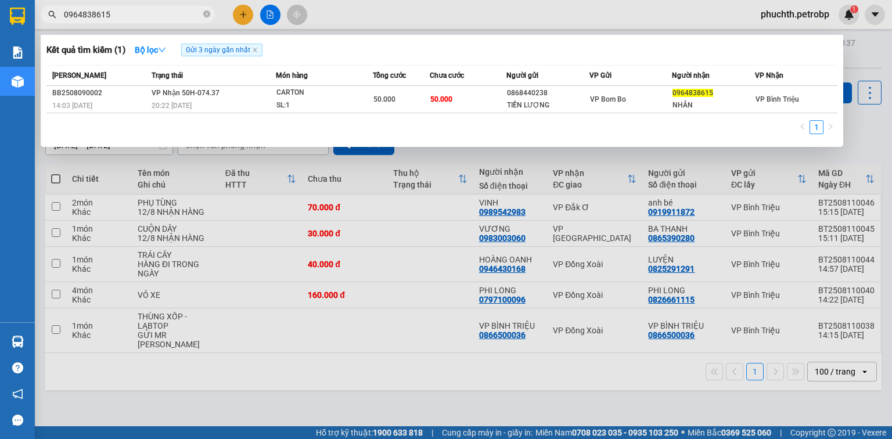
drag, startPoint x: 135, startPoint y: 16, endPoint x: 42, endPoint y: 14, distance: 92.9
click at [42, 14] on span "0964838615" at bounding box center [128, 14] width 174 height 17
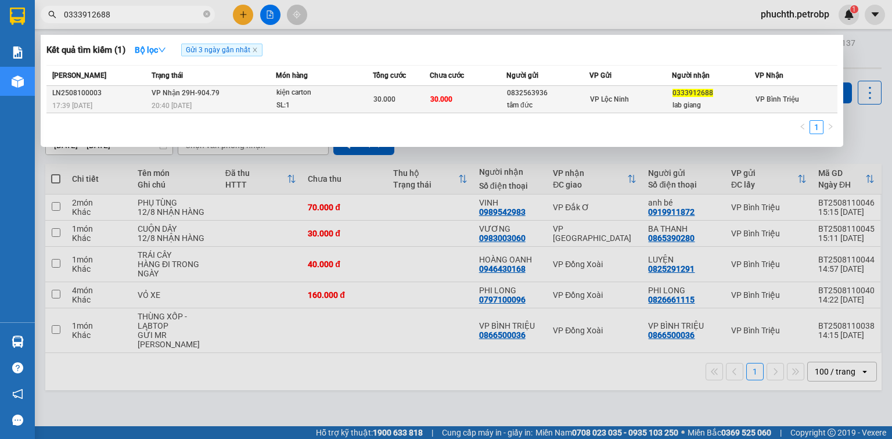
type input "0333912688"
click at [665, 98] on div "VP Lộc Ninh" at bounding box center [631, 99] width 82 height 13
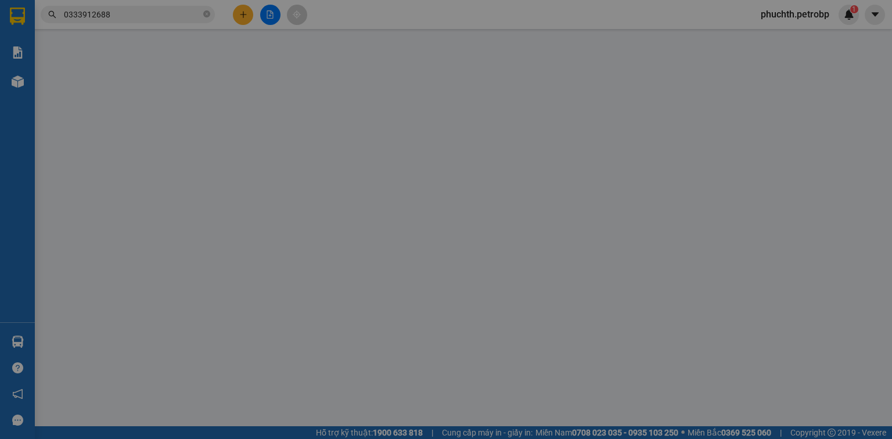
type input "0832563936"
type input "tâm đức"
type input "0333912688"
type input "lab giang"
type input "30.000"
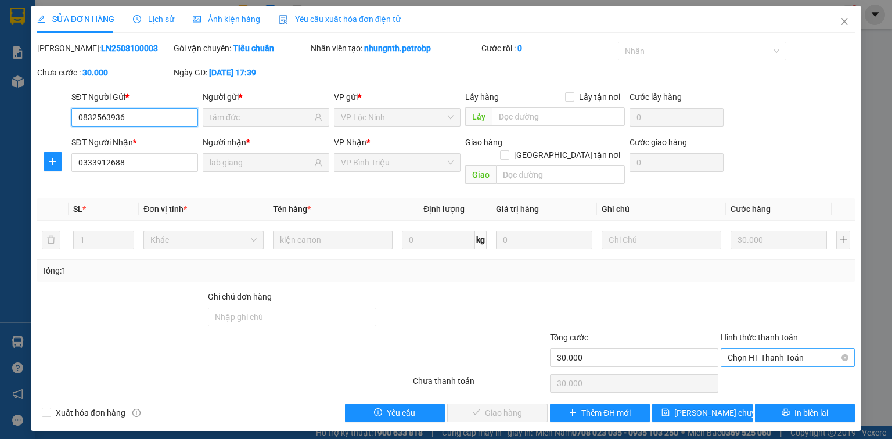
click at [766, 349] on span "Chọn HT Thanh Toán" at bounding box center [787, 357] width 120 height 17
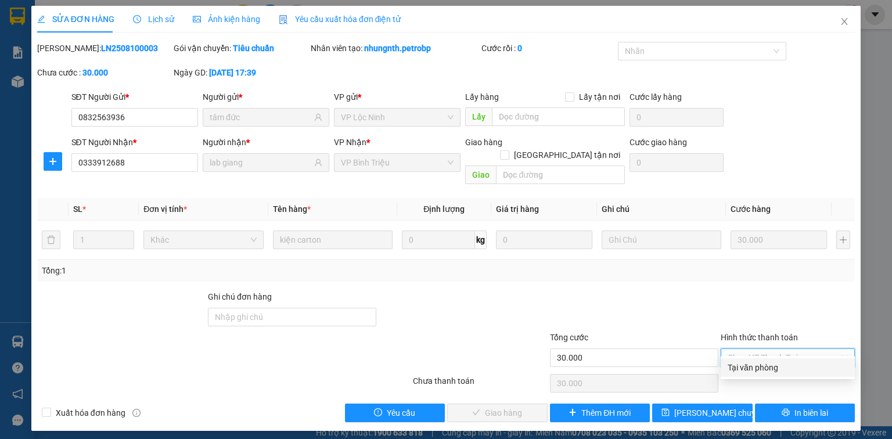
click at [753, 367] on div "Tại văn phòng" at bounding box center [787, 367] width 120 height 13
type input "0"
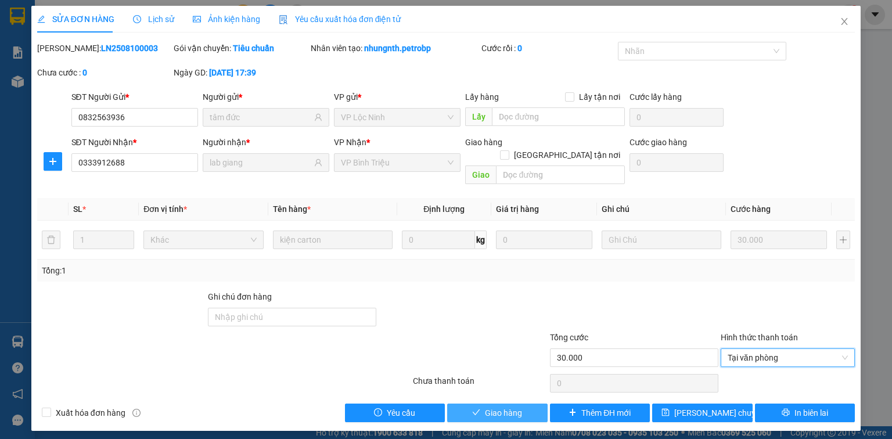
click at [528, 404] on button "Giao hàng" at bounding box center [497, 413] width 100 height 19
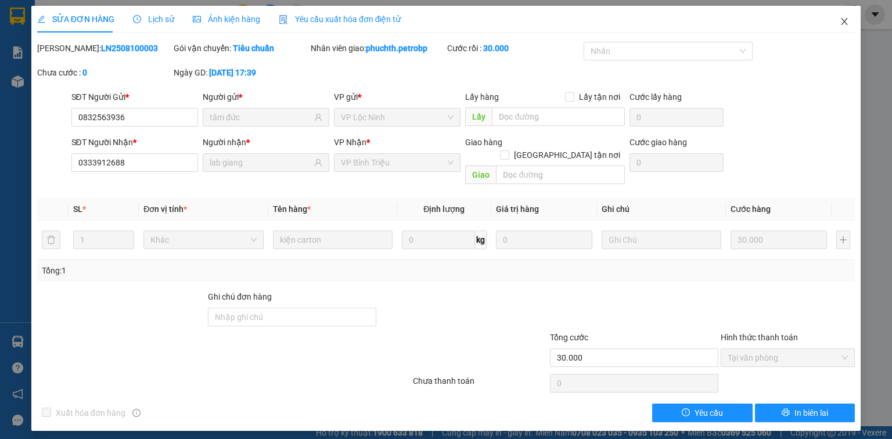
click at [844, 19] on icon "close" at bounding box center [844, 21] width 9 height 9
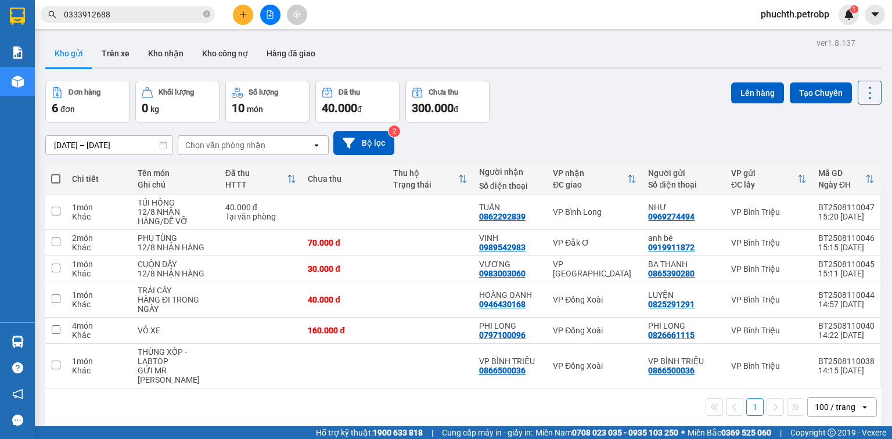
click at [537, 104] on div "Đơn hàng 6 đơn Khối lượng 0 kg Số lượng 10 món Đã thu 40.000 đ Chưa thu 300.000…" at bounding box center [463, 102] width 836 height 42
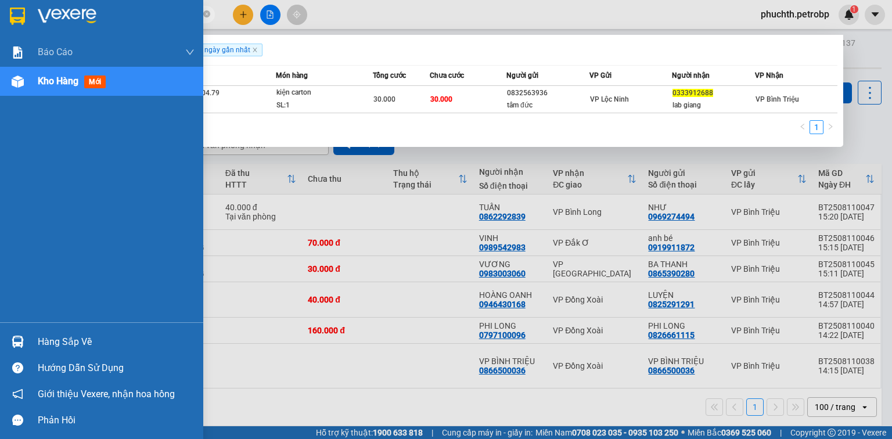
drag, startPoint x: 116, startPoint y: 17, endPoint x: 31, endPoint y: 30, distance: 85.7
click at [31, 30] on section "Kết quả tìm kiếm ( 1 ) Bộ lọc Gửi 3 ngày gần nhất Mã ĐH Trạng thái Món hàng Tổn…" at bounding box center [446, 219] width 892 height 439
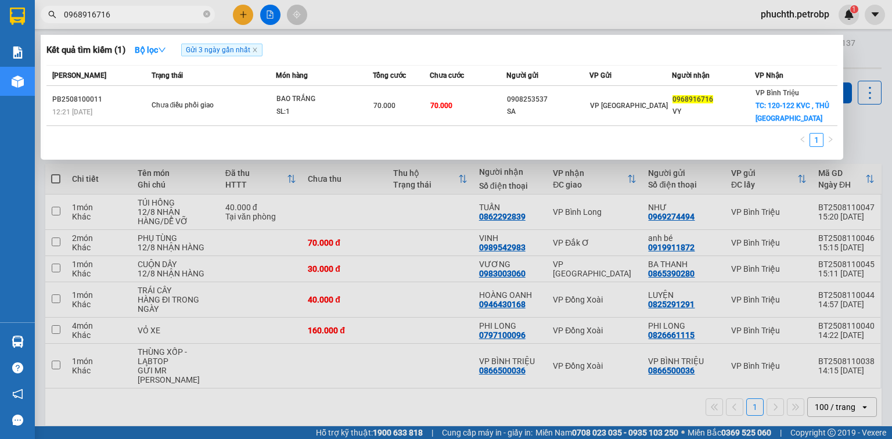
type input "0968916716"
click at [891, 131] on div at bounding box center [446, 219] width 892 height 439
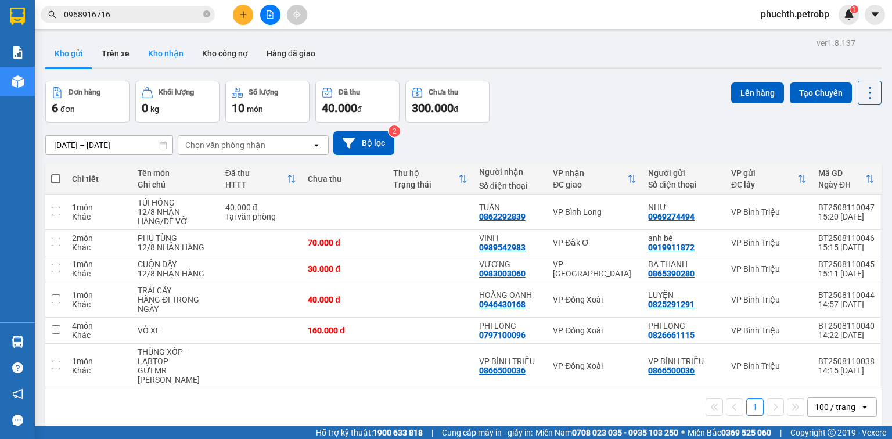
click at [181, 51] on button "Kho nhận" at bounding box center [166, 53] width 54 height 28
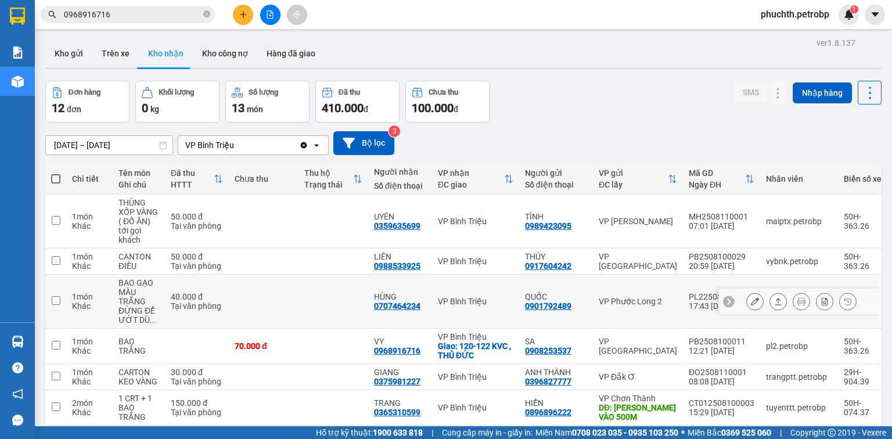
scroll to position [93, 0]
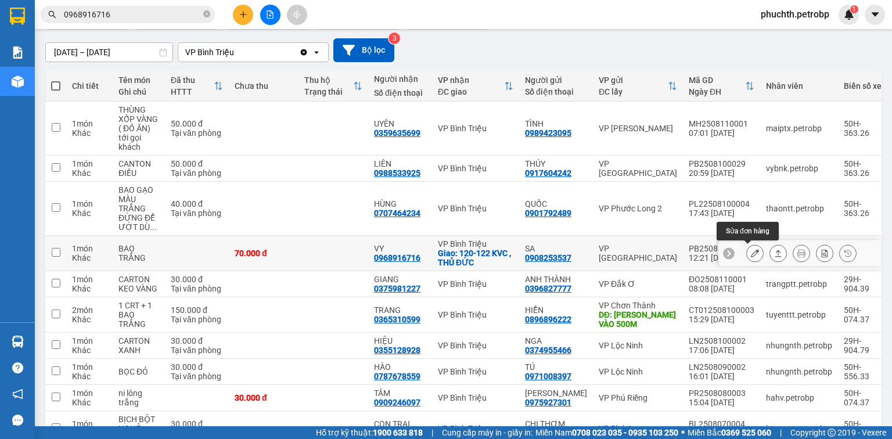
click at [751, 253] on icon at bounding box center [755, 253] width 8 height 8
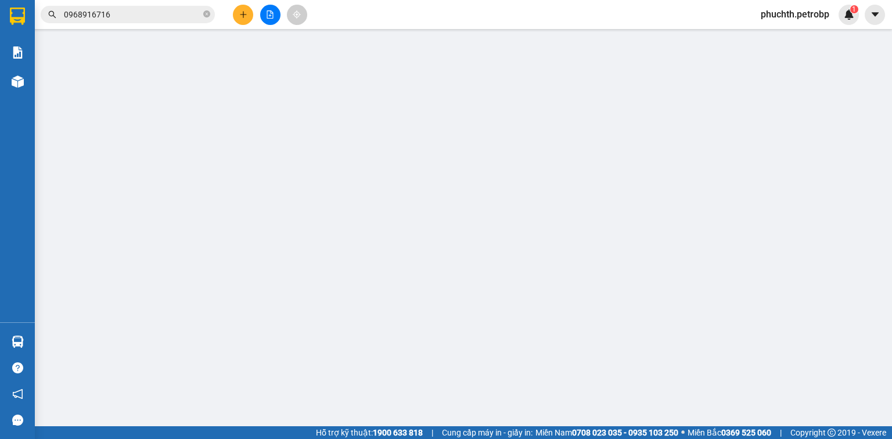
type input "0908253537"
type input "SA"
type input "0968916716"
type input "VY"
checkbox input "true"
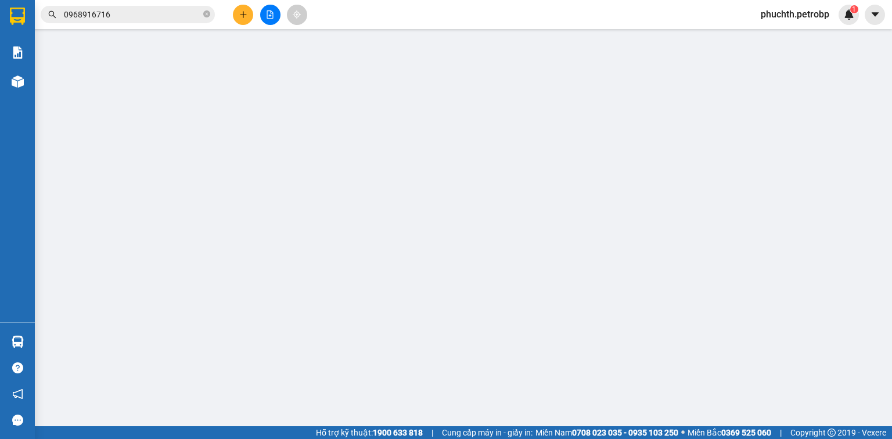
type input "120-122 KVC , THỦ ĐỨC"
type input "30.000"
type input "70.000"
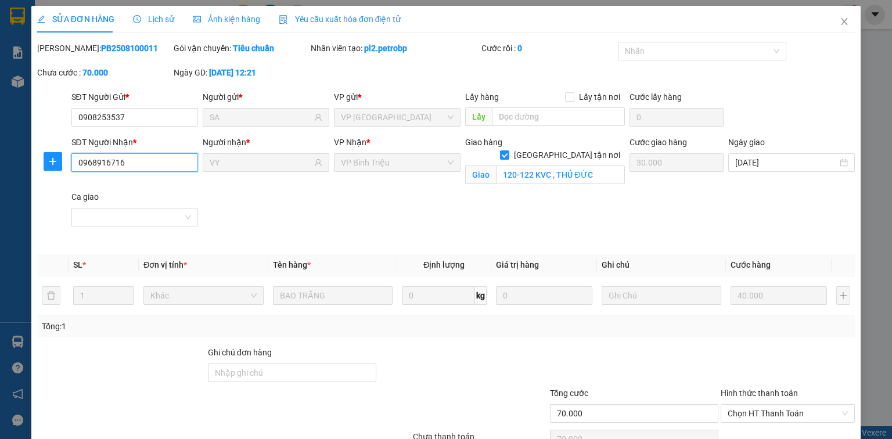
click at [141, 163] on input "0968916716" at bounding box center [134, 162] width 127 height 19
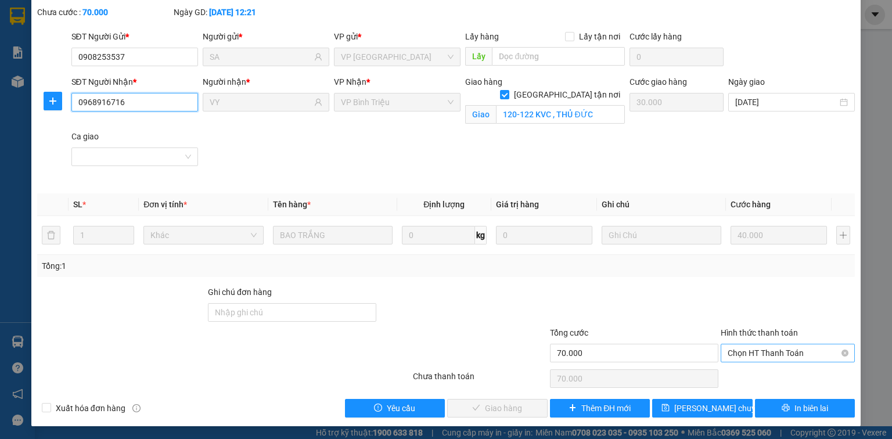
click at [727, 353] on span "Chọn HT Thanh Toán" at bounding box center [787, 352] width 120 height 17
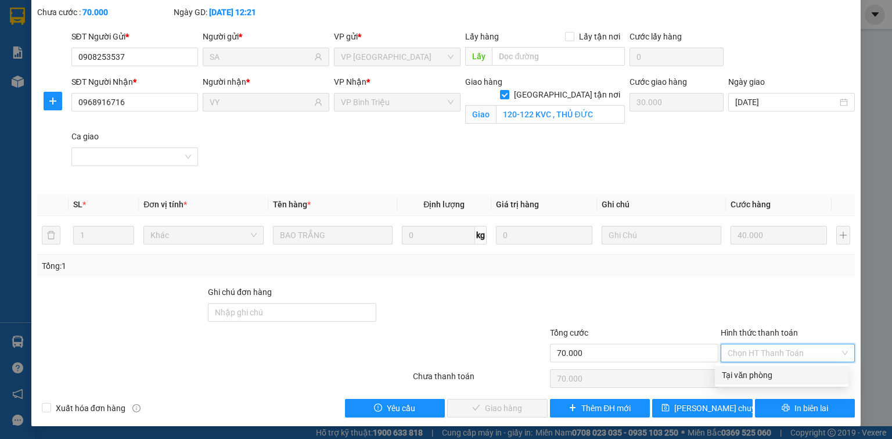
click at [730, 382] on div "Tại văn phòng" at bounding box center [782, 375] width 134 height 19
type input "0"
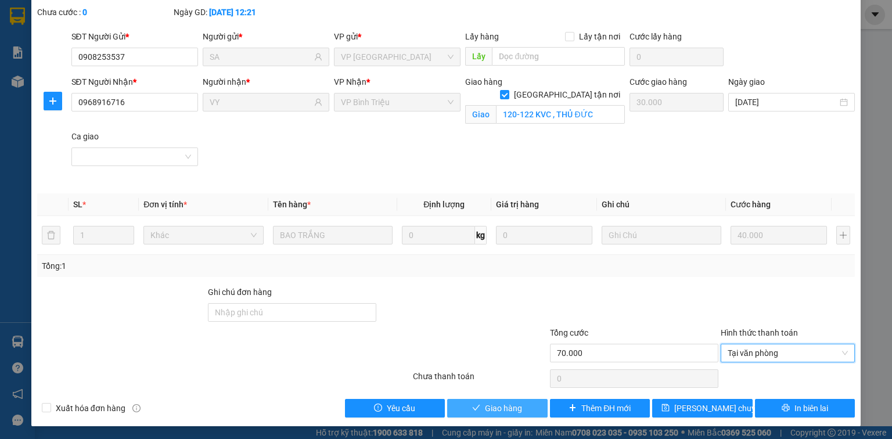
click at [494, 411] on span "Giao hàng" at bounding box center [503, 408] width 37 height 13
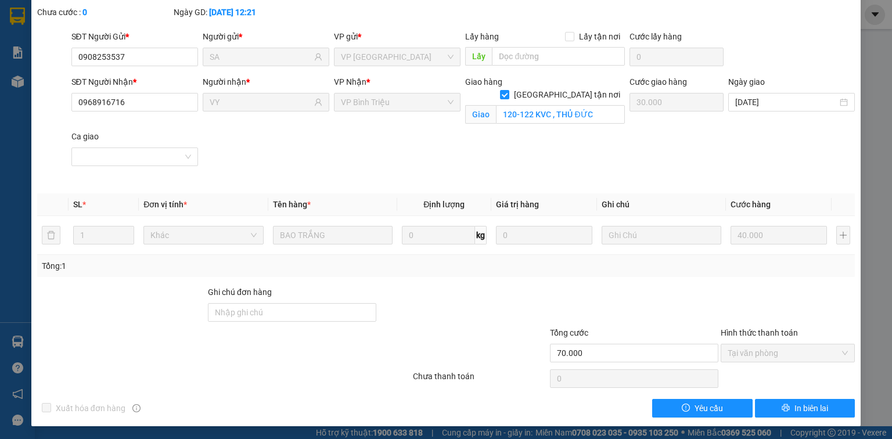
scroll to position [0, 0]
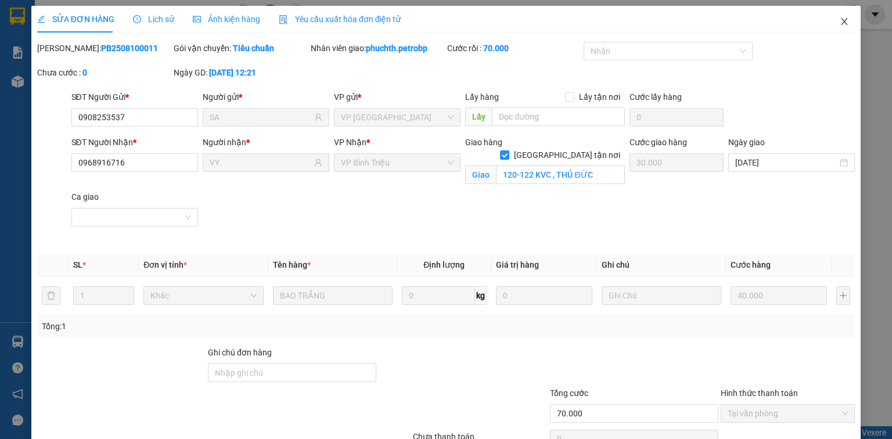
click at [840, 23] on icon "close" at bounding box center [844, 21] width 9 height 9
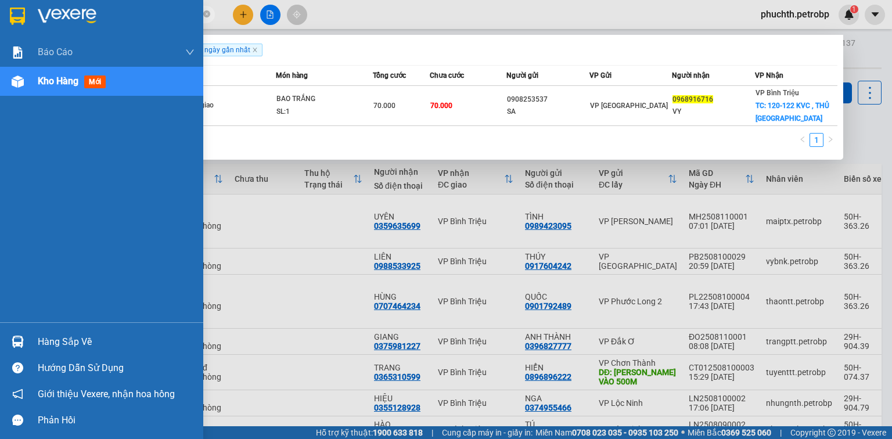
drag, startPoint x: 139, startPoint y: 16, endPoint x: 0, endPoint y: 31, distance: 140.1
click at [0, 31] on section "Kết quả tìm kiếm ( 1 ) Bộ lọc Gửi 3 ngày gần nhất Mã ĐH Trạng thái Món hàng Tổn…" at bounding box center [446, 219] width 892 height 439
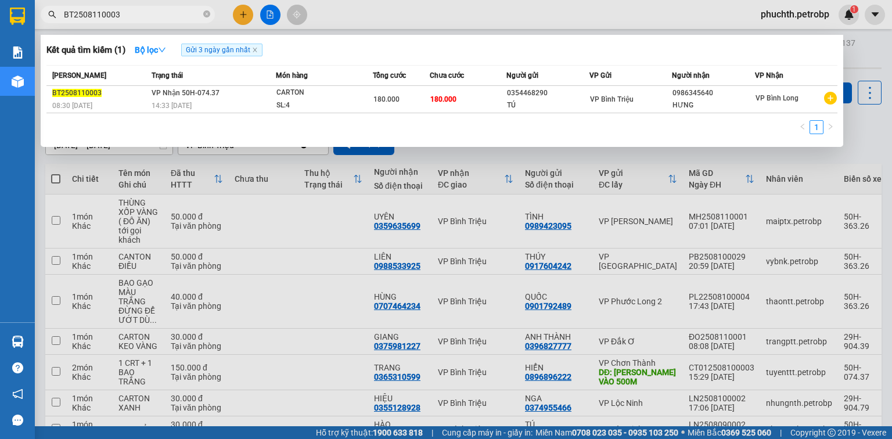
type input "BT2508110003"
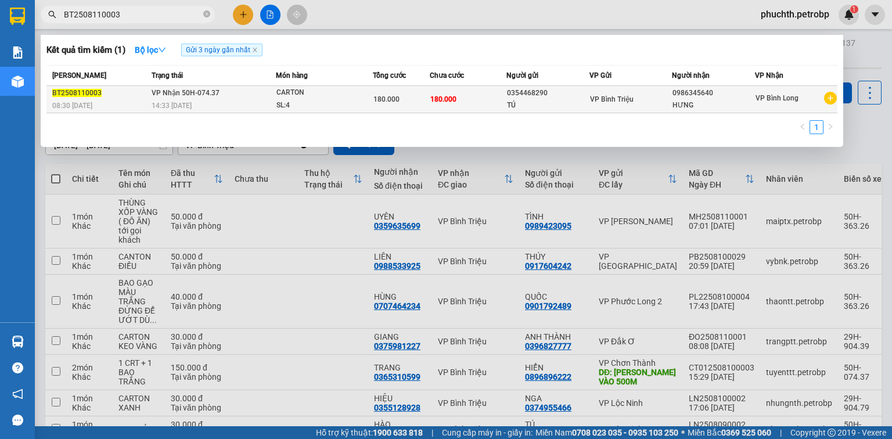
click at [633, 87] on td "VP Bình Triệu" at bounding box center [630, 99] width 83 height 27
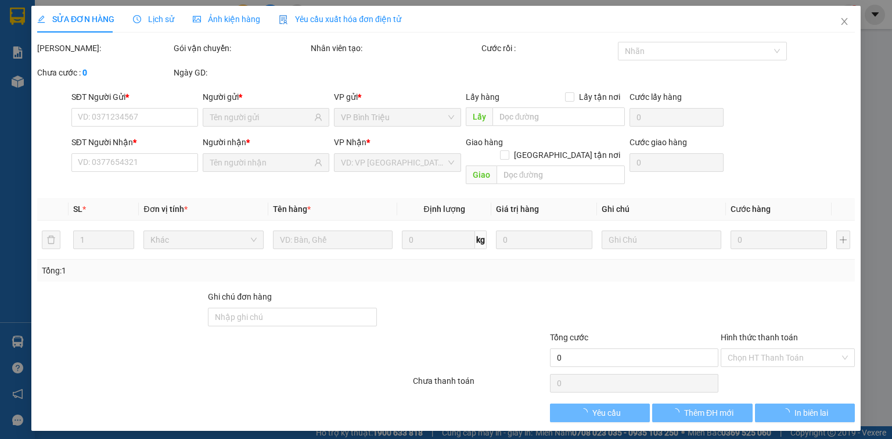
type input "0354468290"
type input "0986345640"
type input "180.000"
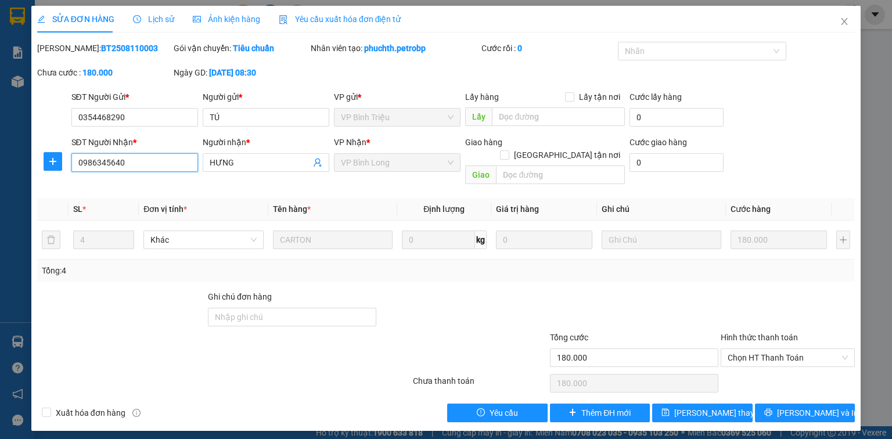
drag, startPoint x: 141, startPoint y: 159, endPoint x: 78, endPoint y: 167, distance: 63.3
click at [78, 167] on input "0986345640" at bounding box center [134, 162] width 127 height 19
click at [849, 21] on span "Close" at bounding box center [844, 22] width 33 height 33
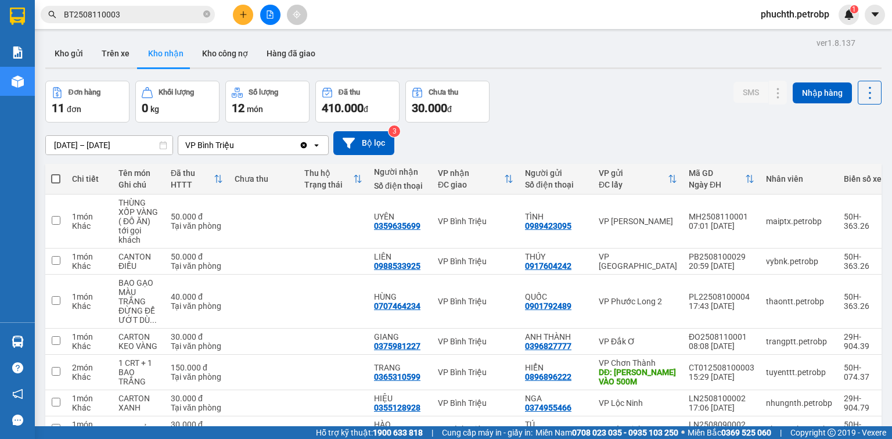
click at [179, 18] on input "BT2508110003" at bounding box center [132, 14] width 137 height 13
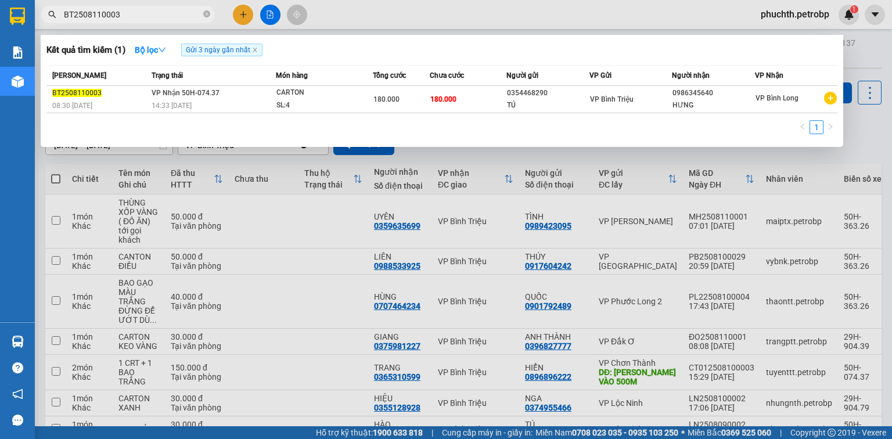
click at [241, 243] on div at bounding box center [446, 219] width 892 height 439
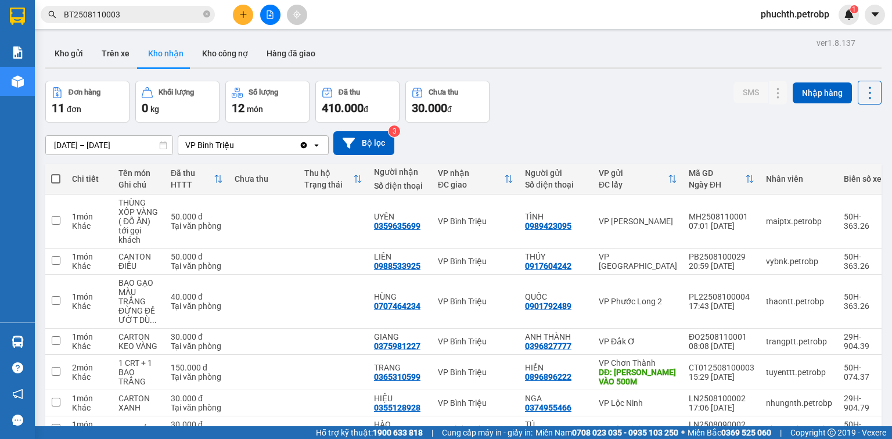
click at [146, 19] on input "BT2508110003" at bounding box center [132, 14] width 137 height 13
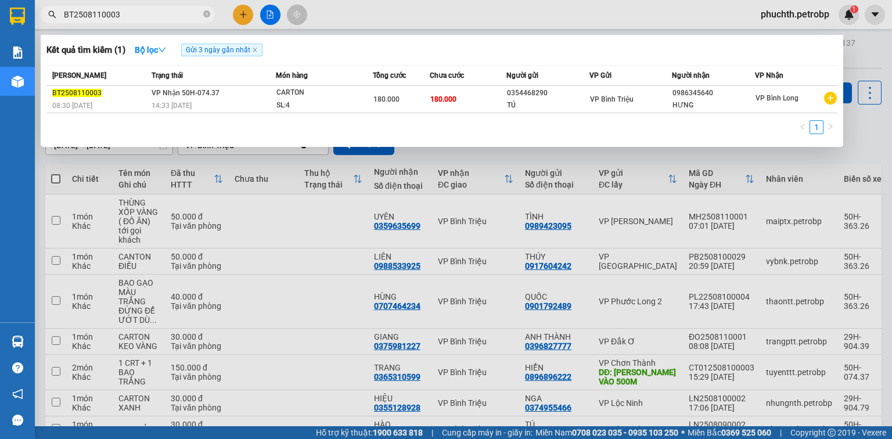
click at [891, 78] on div at bounding box center [446, 219] width 892 height 439
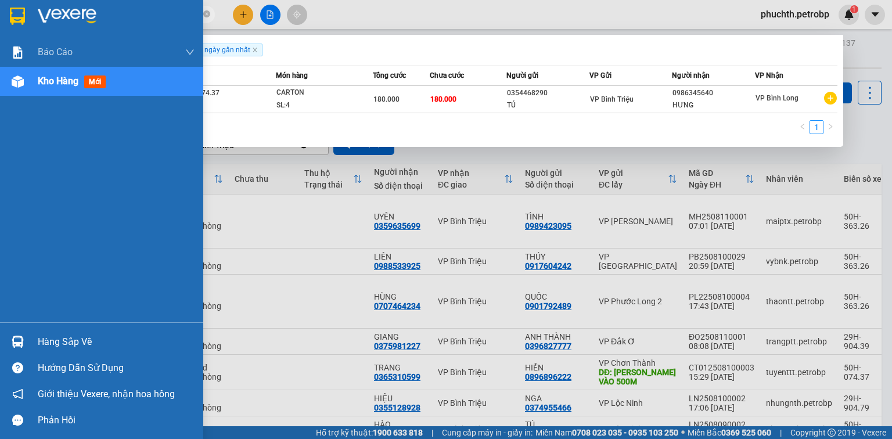
drag, startPoint x: 125, startPoint y: 14, endPoint x: 24, endPoint y: 26, distance: 101.2
click at [24, 26] on section "Kết quả tìm kiếm ( 1 ) Bộ lọc Gửi 3 ngày gần nhất Mã ĐH Trạng thái Món hàng Tổn…" at bounding box center [446, 219] width 892 height 439
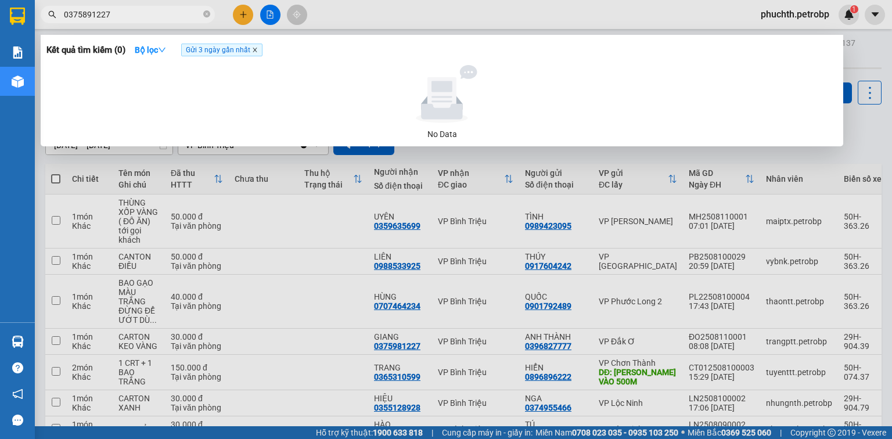
type input "0375891227"
click at [258, 51] on icon "close" at bounding box center [255, 50] width 6 height 6
radio input "true"
click at [165, 49] on icon "down" at bounding box center [162, 50] width 8 height 8
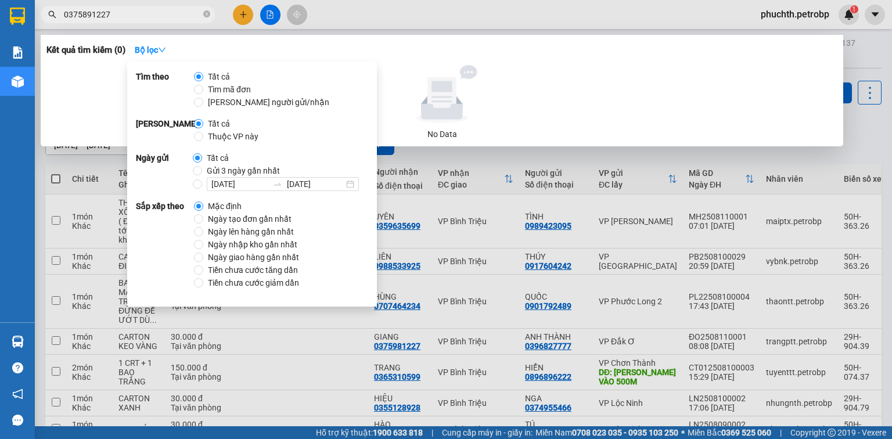
click at [218, 167] on span "Gửi 3 ngày gần nhất" at bounding box center [243, 170] width 82 height 13
click at [202, 167] on input "Gửi 3 ngày gần nhất" at bounding box center [197, 170] width 9 height 9
radio input "true"
radio input "false"
click at [713, 148] on div at bounding box center [446, 219] width 892 height 439
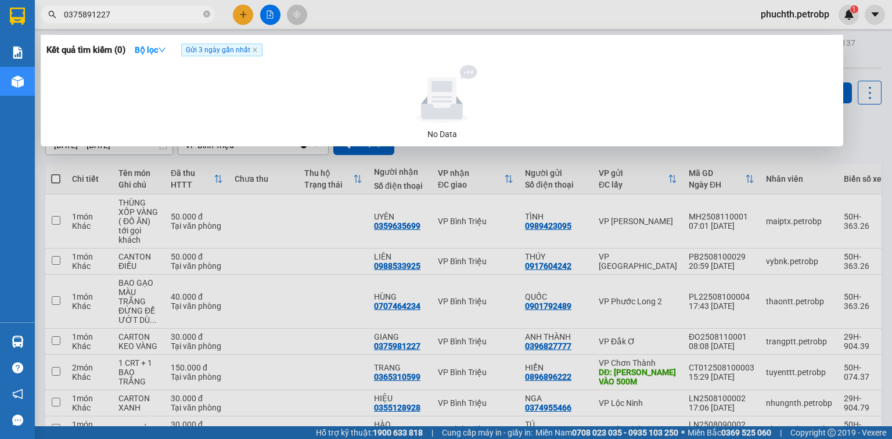
drag, startPoint x: 121, startPoint y: 12, endPoint x: 38, endPoint y: 13, distance: 83.0
click at [38, 13] on div "0375891227" at bounding box center [113, 14] width 226 height 17
type input "0"
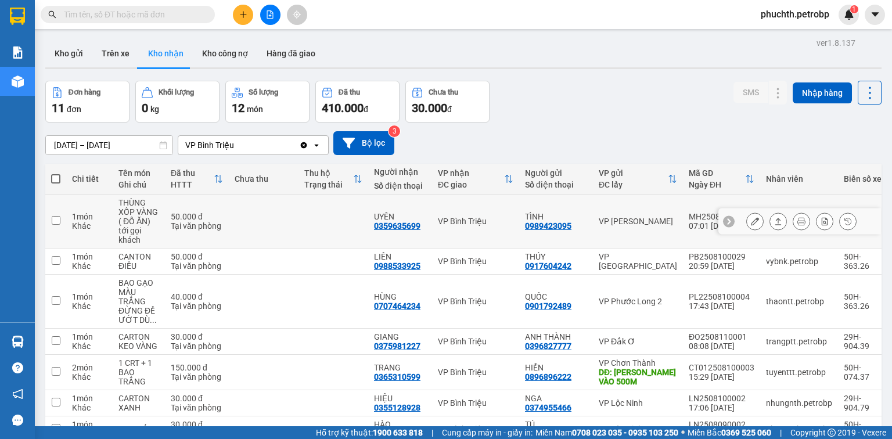
type input "D"
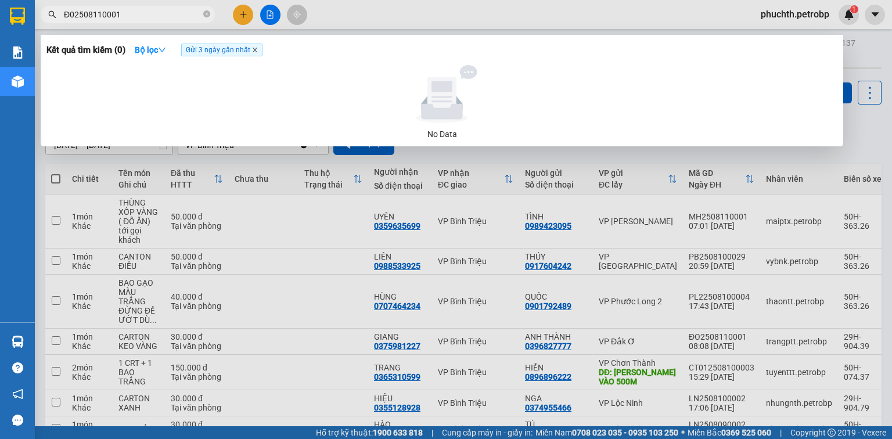
click at [257, 50] on icon "close" at bounding box center [255, 50] width 4 height 4
click at [128, 12] on input "Đ02508110001" at bounding box center [132, 14] width 137 height 13
click at [318, 225] on div at bounding box center [446, 219] width 892 height 439
click at [125, 11] on input "Đ02508110001" at bounding box center [132, 14] width 137 height 13
click at [75, 11] on input "Đ02508110001" at bounding box center [132, 14] width 137 height 13
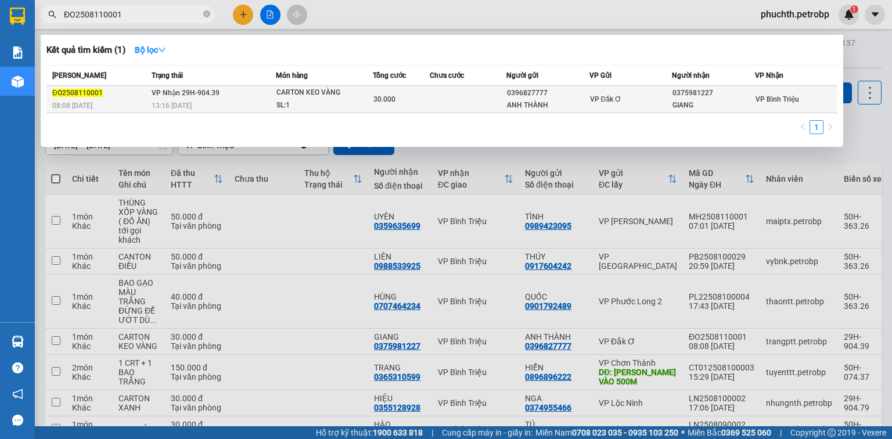
type input "ĐO2508110001"
click at [650, 91] on td "VP Đắk Ơ" at bounding box center [630, 99] width 83 height 27
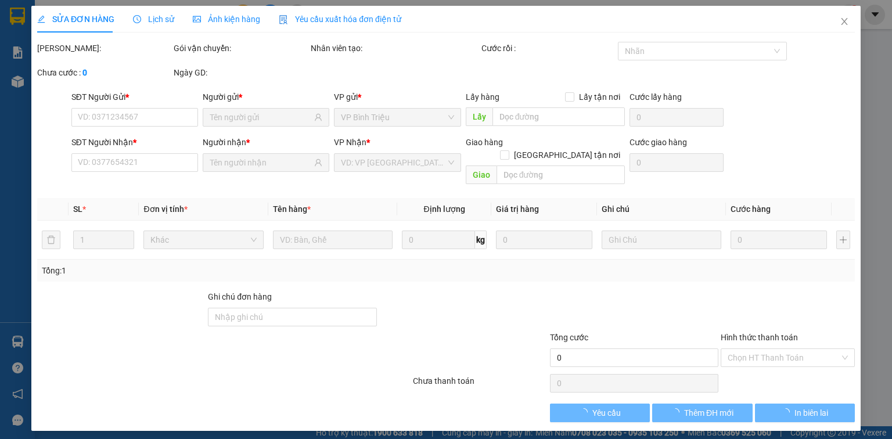
type input "0396827777"
type input "ANH THÀNH"
type input "0375981227"
type input "GIANG"
type input "30.000"
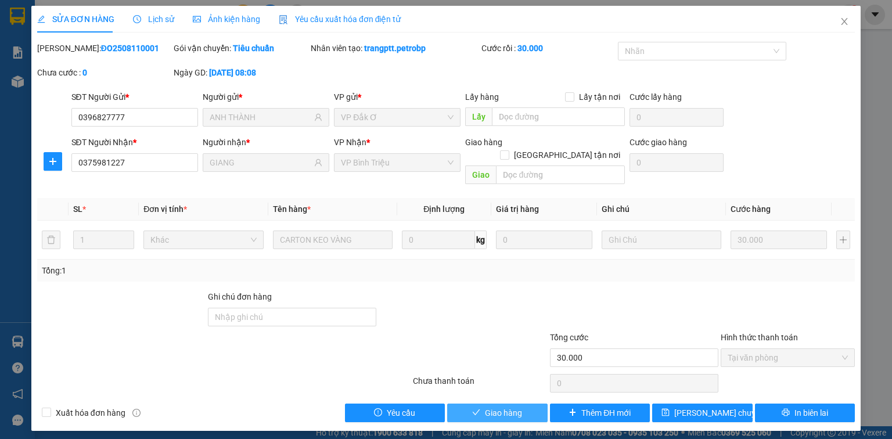
click at [517, 406] on span "Giao hàng" at bounding box center [503, 412] width 37 height 13
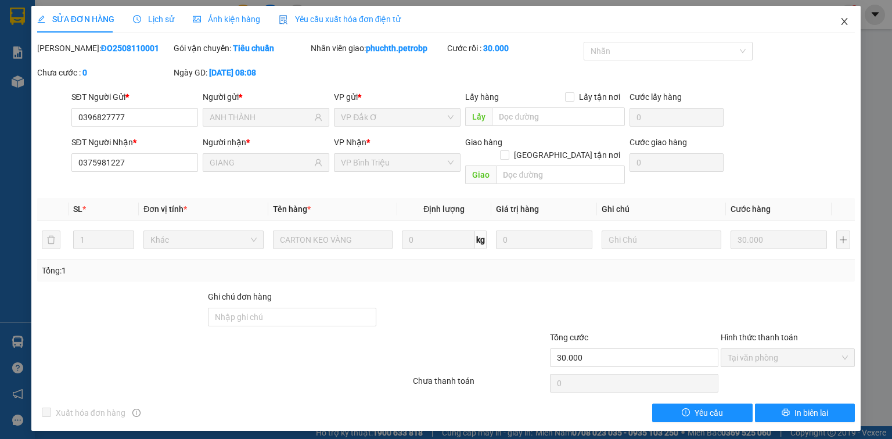
click at [844, 21] on icon "close" at bounding box center [844, 21] width 6 height 7
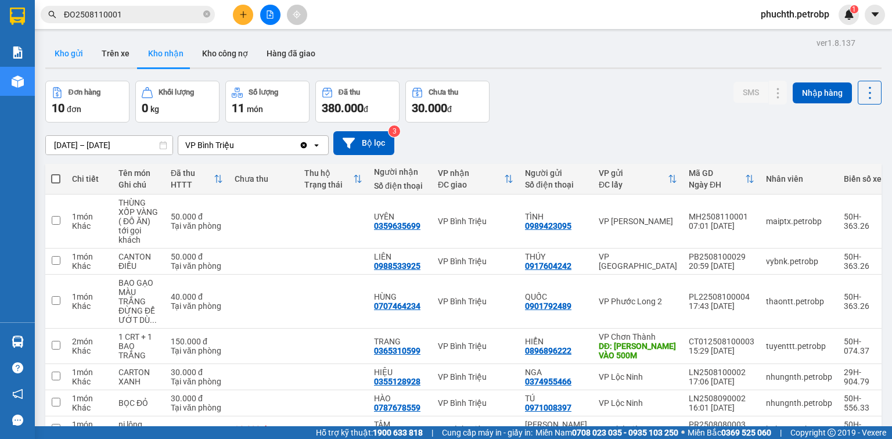
click at [70, 56] on button "Kho gửi" at bounding box center [68, 53] width 47 height 28
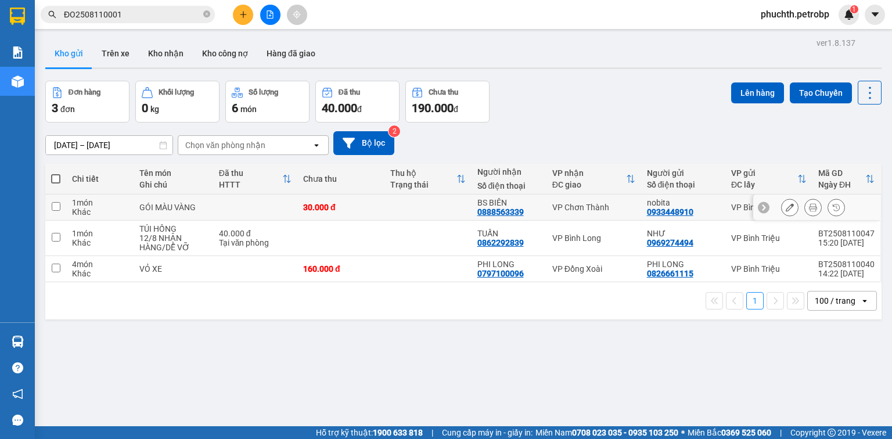
click at [57, 207] on input "checkbox" at bounding box center [56, 206] width 9 height 9
checkbox input "true"
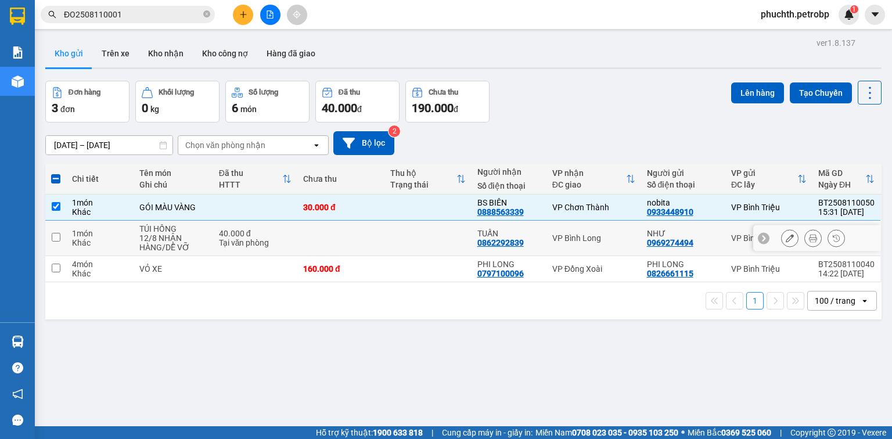
click at [55, 235] on input "checkbox" at bounding box center [56, 237] width 9 height 9
checkbox input "true"
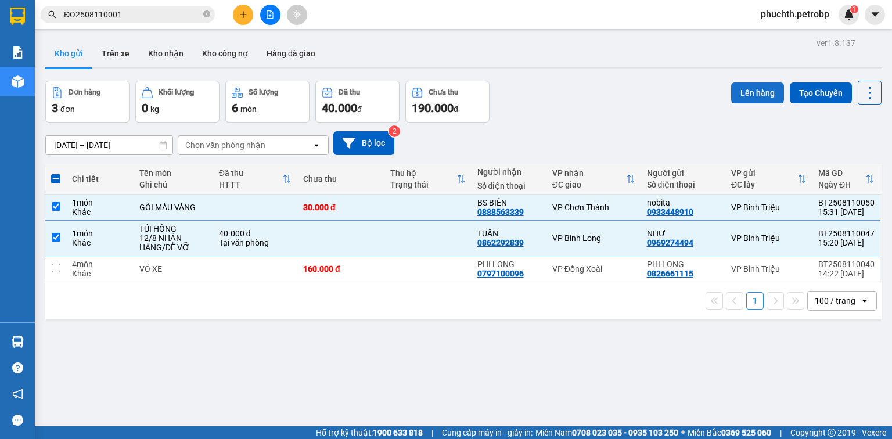
click at [758, 95] on button "Lên hàng" at bounding box center [757, 92] width 53 height 21
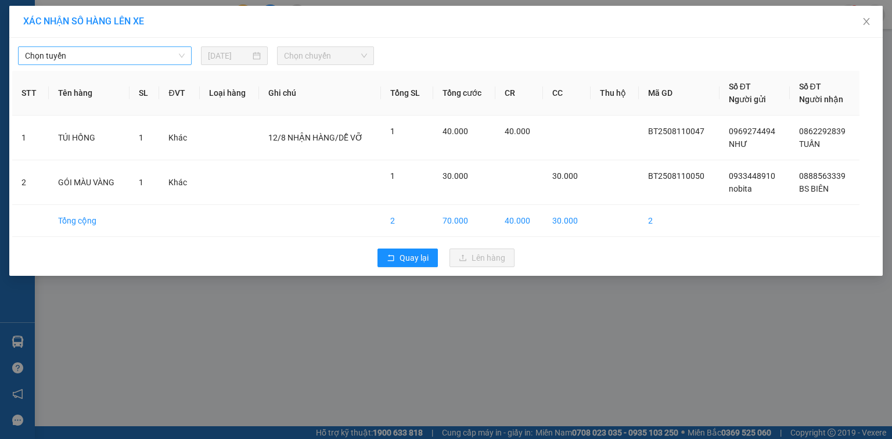
click at [186, 49] on div "Chọn tuyến" at bounding box center [105, 55] width 174 height 19
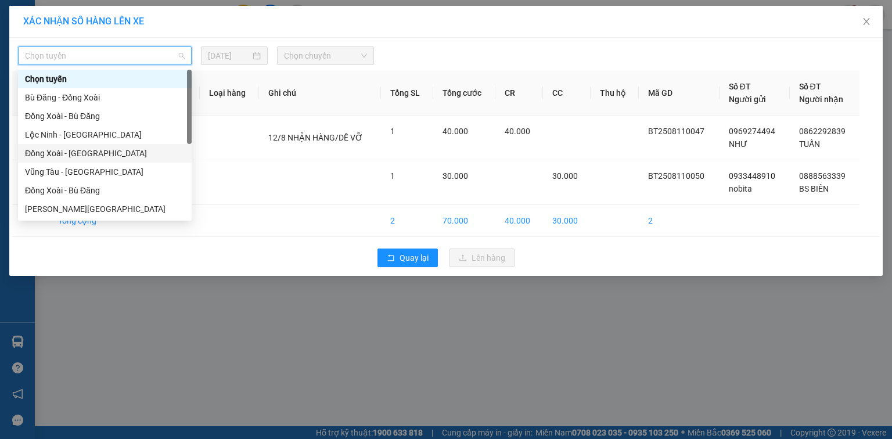
click at [102, 157] on div "Đồng Xoài - [GEOGRAPHIC_DATA]" at bounding box center [105, 153] width 160 height 13
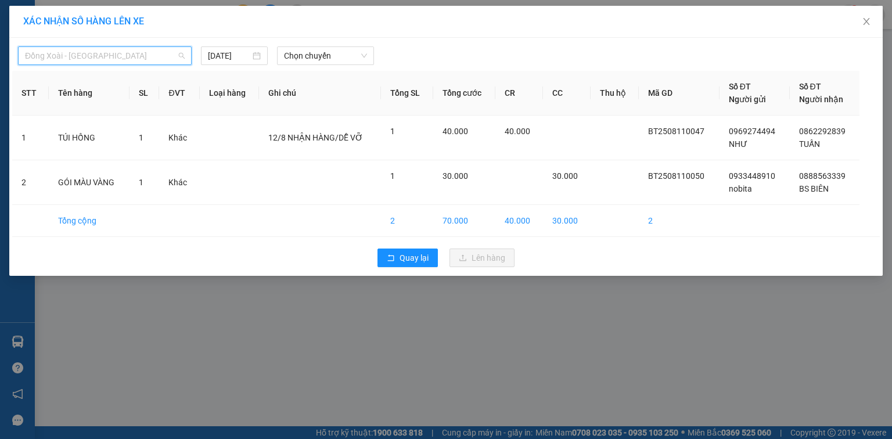
click at [114, 62] on span "Đồng Xoài - [GEOGRAPHIC_DATA]" at bounding box center [105, 55] width 160 height 17
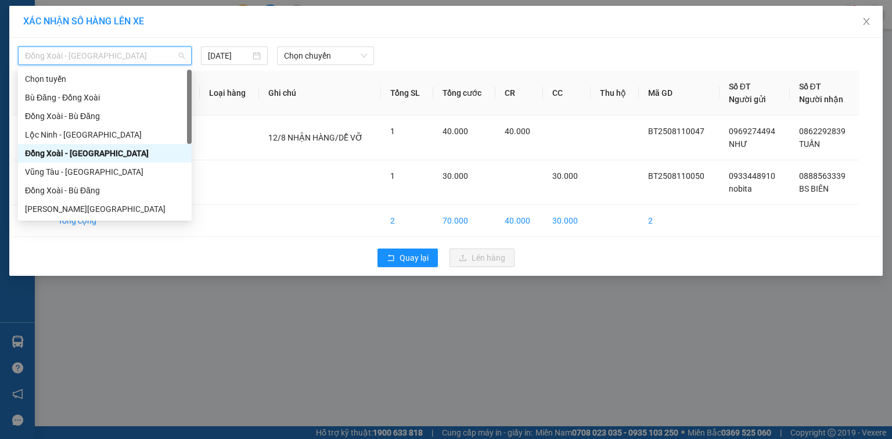
scroll to position [93, 0]
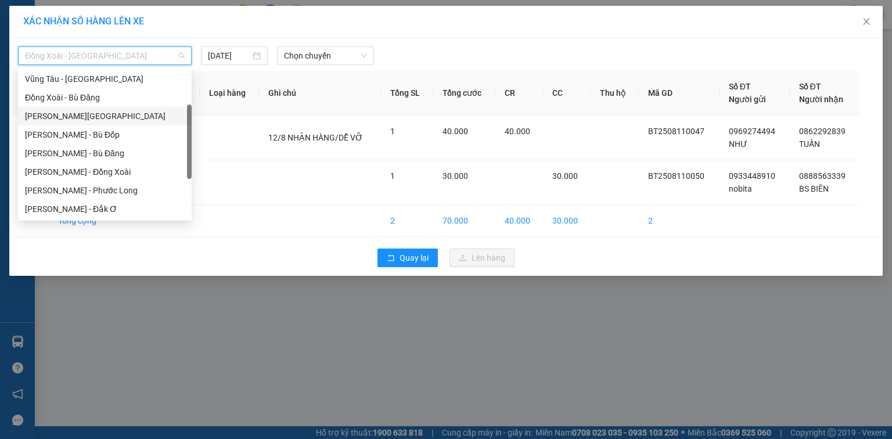
click at [103, 116] on div "[PERSON_NAME][GEOGRAPHIC_DATA]" at bounding box center [105, 116] width 160 height 13
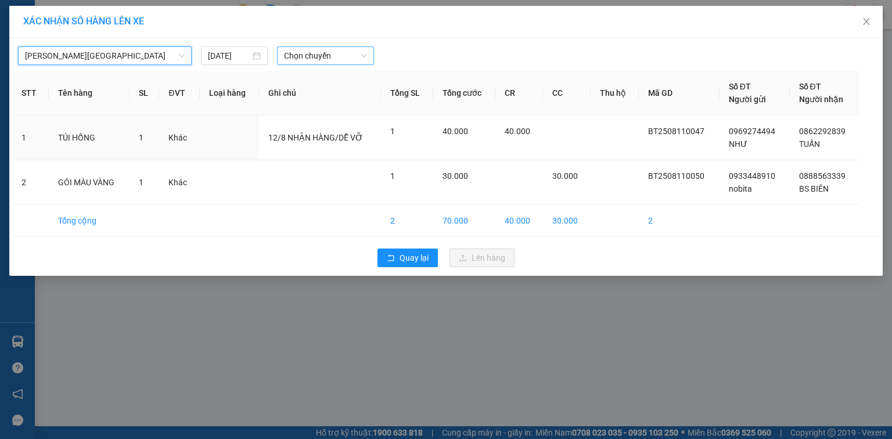
click at [347, 54] on span "Chọn chuyến" at bounding box center [326, 55] width 84 height 17
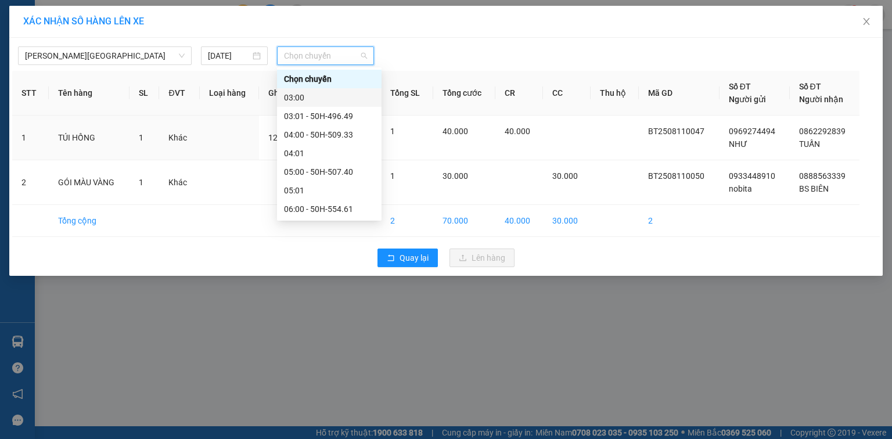
drag, startPoint x: 374, startPoint y: 89, endPoint x: 379, endPoint y: 129, distance: 40.3
click at [379, 129] on div "Chọn chuyến 03:00 03:01 - 50H-496.49 04:00 - 50H-509.33 04:01 05:00 - 50H-507.4…" at bounding box center [329, 144] width 105 height 149
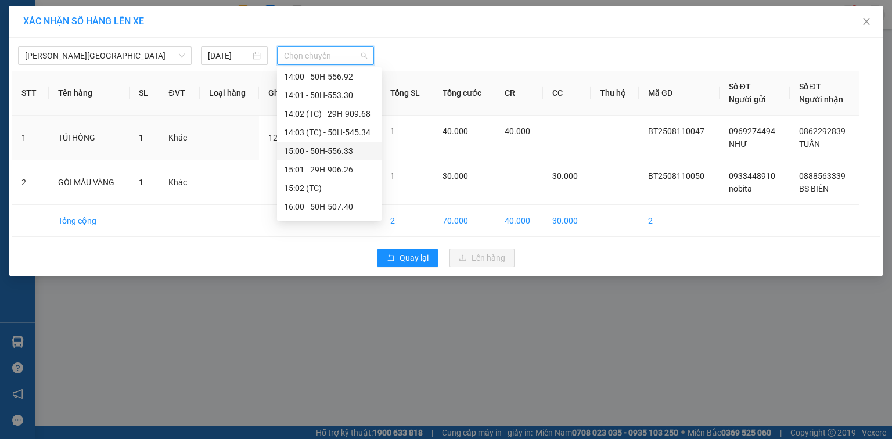
click at [351, 152] on div "15:00 - 50H-556.33" at bounding box center [329, 151] width 91 height 13
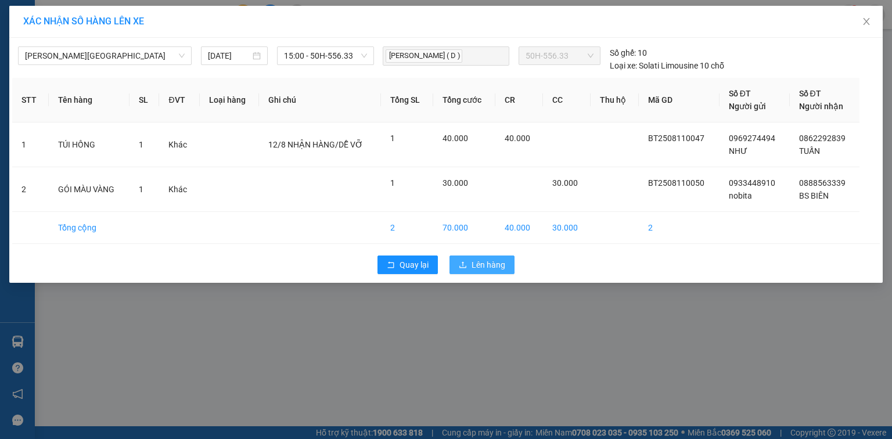
click at [486, 267] on span "Lên hàng" at bounding box center [488, 264] width 34 height 13
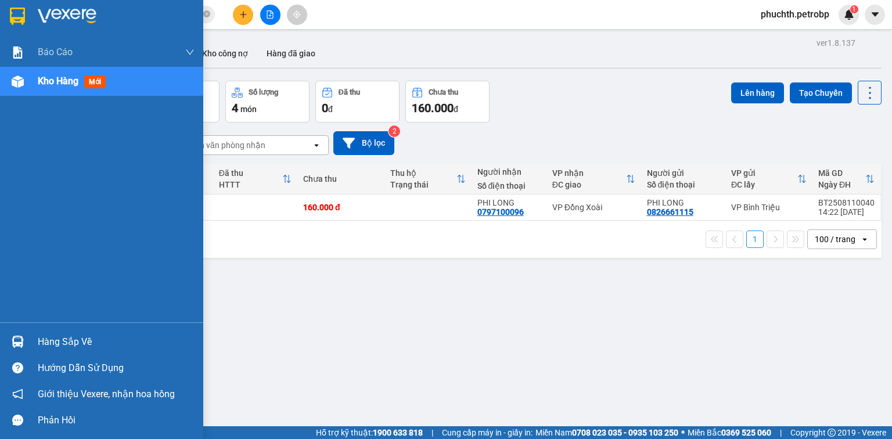
click at [66, 19] on img at bounding box center [67, 16] width 59 height 17
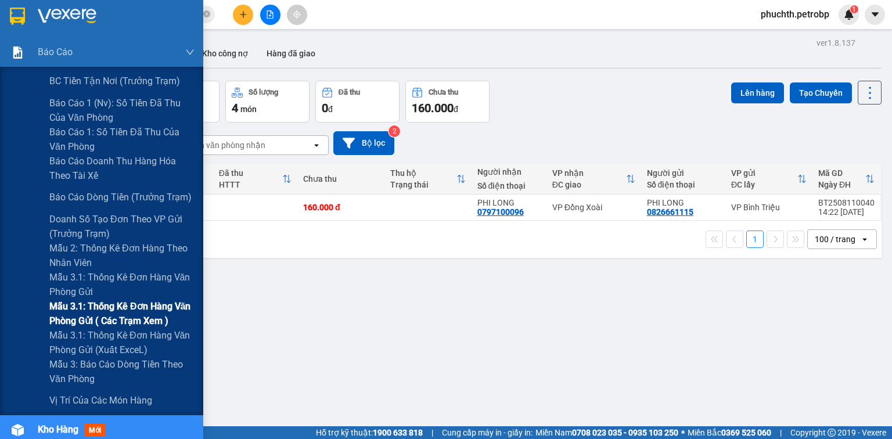
scroll to position [121, 0]
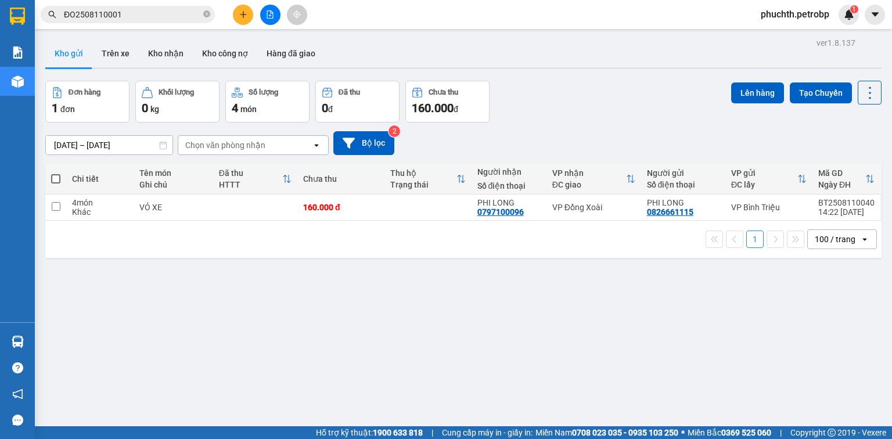
click at [125, 179] on div "Chi tiết" at bounding box center [100, 178] width 56 height 9
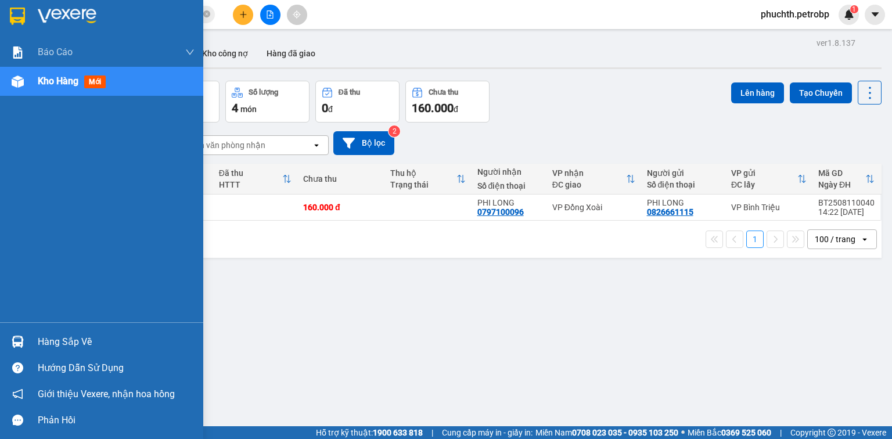
click at [36, 14] on div at bounding box center [101, 19] width 203 height 38
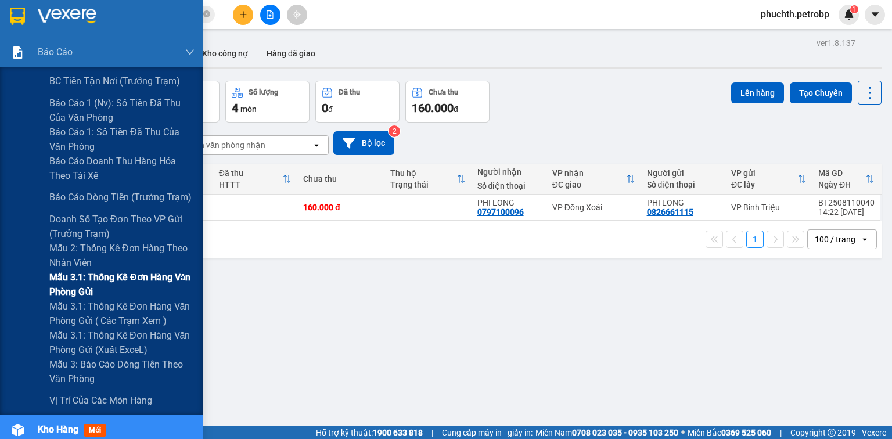
scroll to position [93, 0]
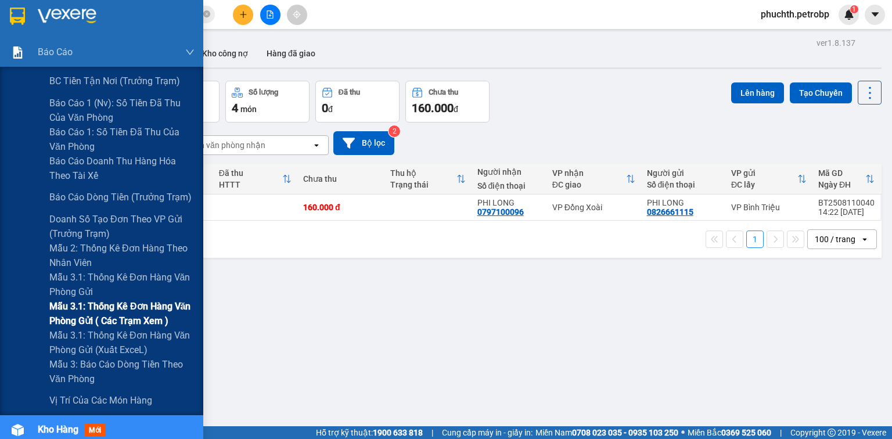
click at [103, 320] on span "Mẫu 3.1: Thống kê đơn hàng văn phòng gửi ( các trạm xem )" at bounding box center [121, 313] width 145 height 29
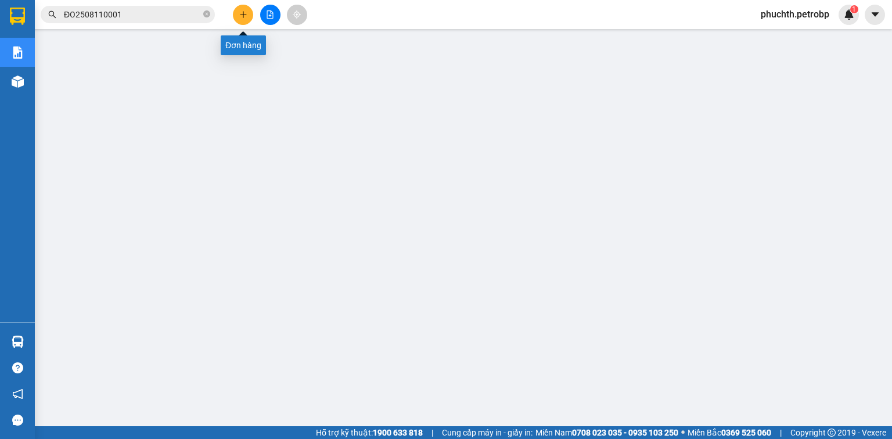
click at [239, 11] on icon "plus" at bounding box center [243, 14] width 8 height 8
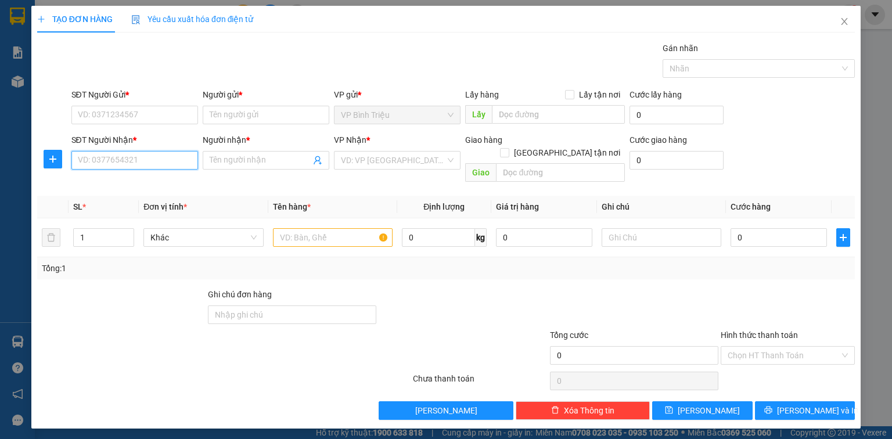
click at [156, 158] on input "SĐT Người Nhận *" at bounding box center [134, 160] width 127 height 19
click at [156, 184] on div "0869037337 - HIỆP THÀNH" at bounding box center [134, 183] width 113 height 13
type input "0869037337"
type input "HIỆP THÀNH"
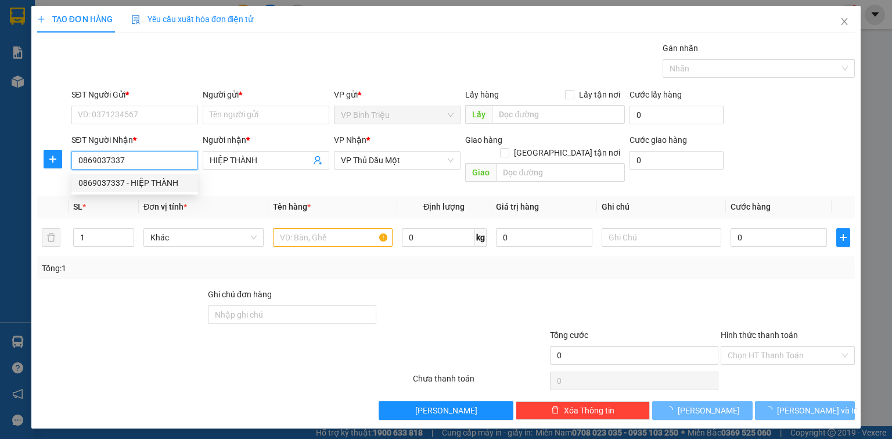
type input "40.000"
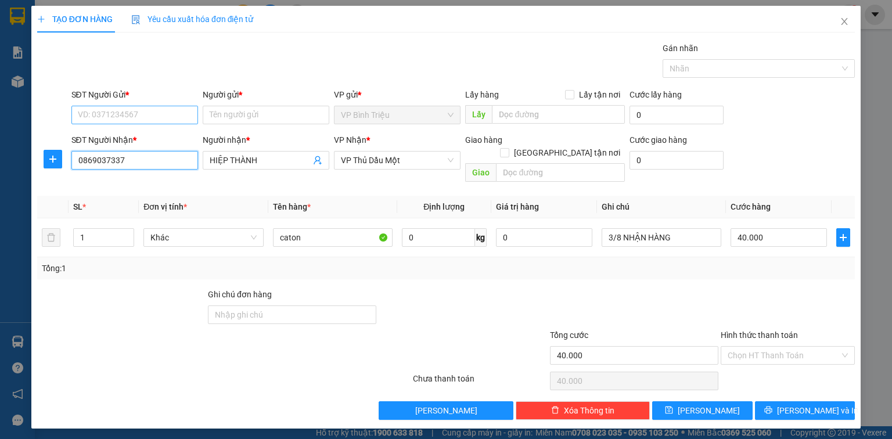
type input "0869037337"
click at [79, 107] on input "SĐT Người Gửi *" at bounding box center [134, 115] width 127 height 19
click at [127, 137] on div "0846153639 - QTG" at bounding box center [134, 137] width 113 height 13
type input "0846153639"
type input "QTG"
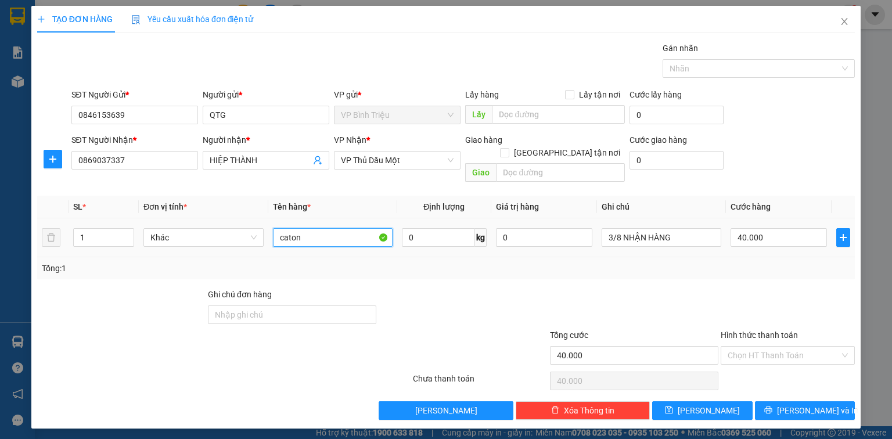
drag, startPoint x: 315, startPoint y: 227, endPoint x: 268, endPoint y: 225, distance: 47.6
click at [268, 225] on td "caton" at bounding box center [332, 237] width 129 height 39
drag, startPoint x: 311, startPoint y: 226, endPoint x: 274, endPoint y: 223, distance: 37.3
click at [274, 228] on input "caton" at bounding box center [333, 237] width 120 height 19
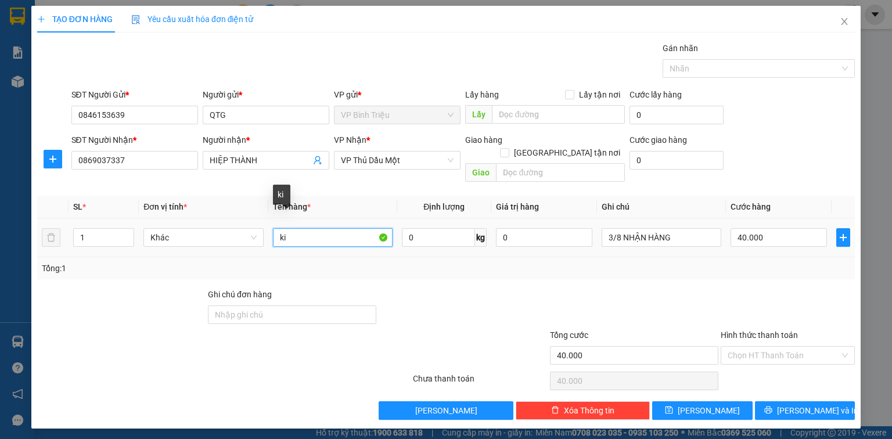
type input "k"
type input "KIỆN KEO VÀNG"
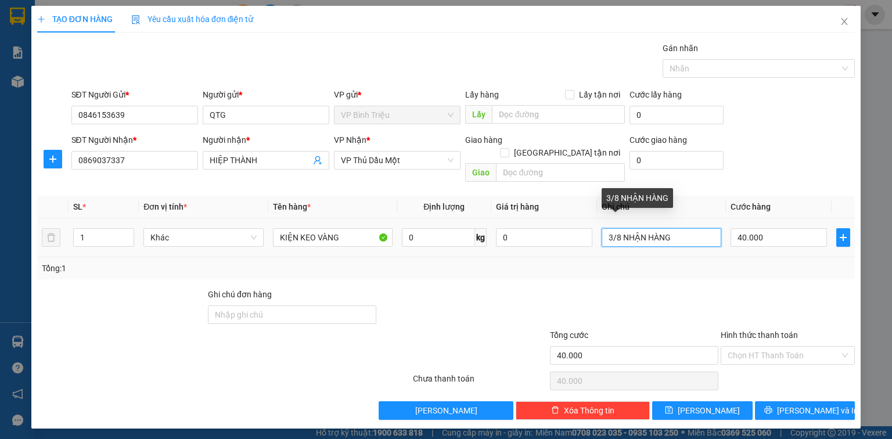
click at [620, 228] on input "3/8 NHẬN HÀNG" at bounding box center [661, 237] width 120 height 19
click at [613, 228] on input "3/8 NHẬN HÀNG" at bounding box center [661, 237] width 120 height 19
type input "12/8 NHẬN HÀNG"
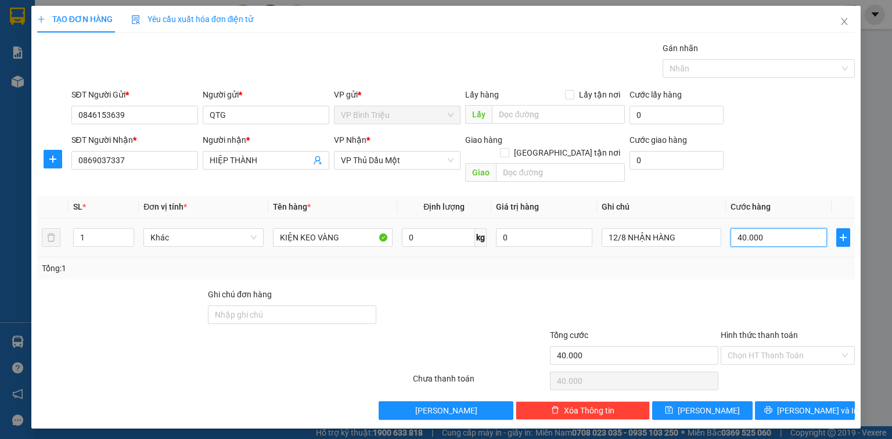
click at [764, 228] on input "40.000" at bounding box center [778, 237] width 96 height 19
type input "3"
type input "30"
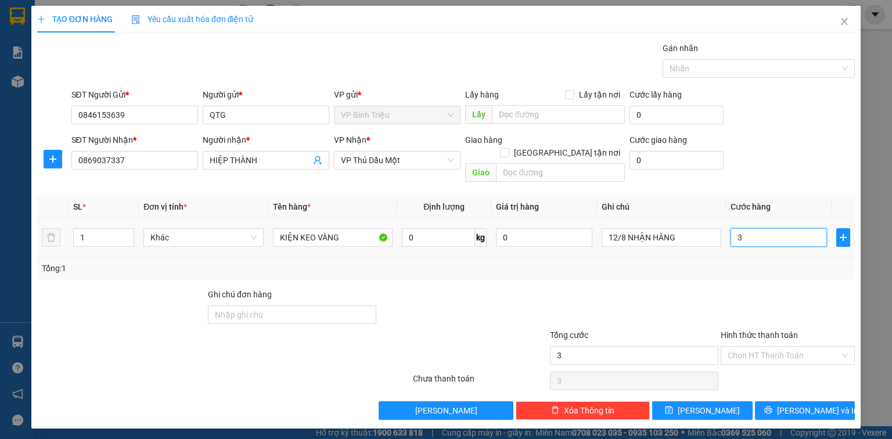
type input "30"
click at [794, 136] on div "SĐT Người Nhận * 0869037337 Người nhận * HIỆP THÀNH VP Nhận * VP Thủ Dầu Một Gi…" at bounding box center [463, 160] width 788 height 53
type input "30.000"
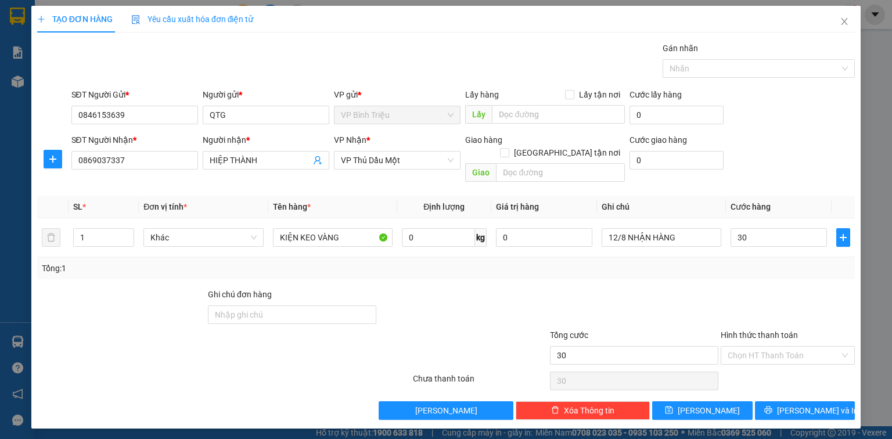
type input "30.000"
click at [808, 404] on span "[PERSON_NAME] và In" at bounding box center [817, 410] width 81 height 13
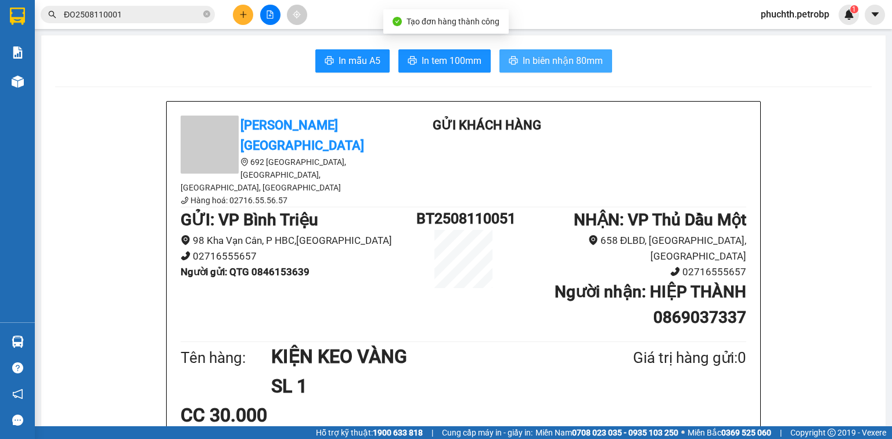
click at [570, 59] on span "In biên nhận 80mm" at bounding box center [563, 60] width 80 height 15
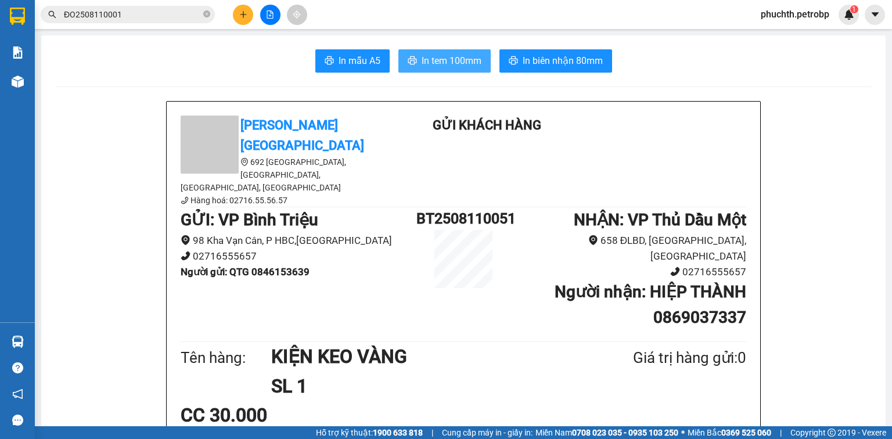
click at [445, 60] on span "In tem 100mm" at bounding box center [452, 60] width 60 height 15
click at [246, 17] on icon "plus" at bounding box center [243, 14] width 8 height 8
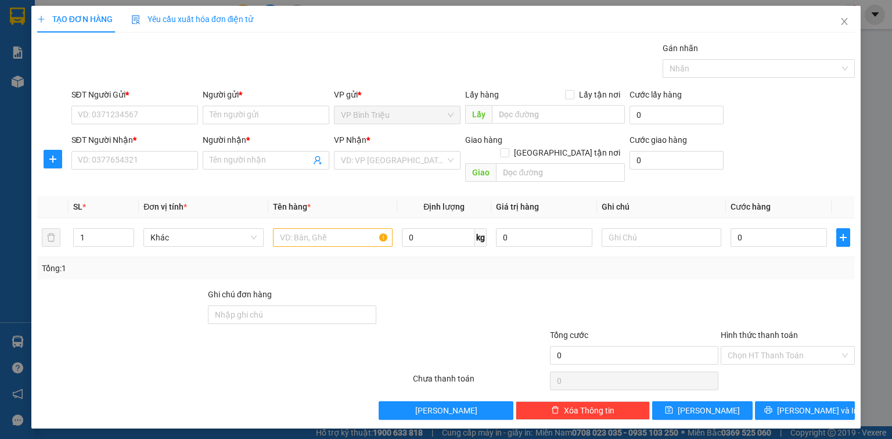
click at [119, 170] on div "SĐT Người Nhận * VD: 0377654321" at bounding box center [134, 154] width 127 height 41
click at [118, 163] on input "SĐT Người Nhận *" at bounding box center [134, 160] width 127 height 19
type input "0976727056"
click at [263, 158] on input "Người nhận *" at bounding box center [260, 160] width 101 height 13
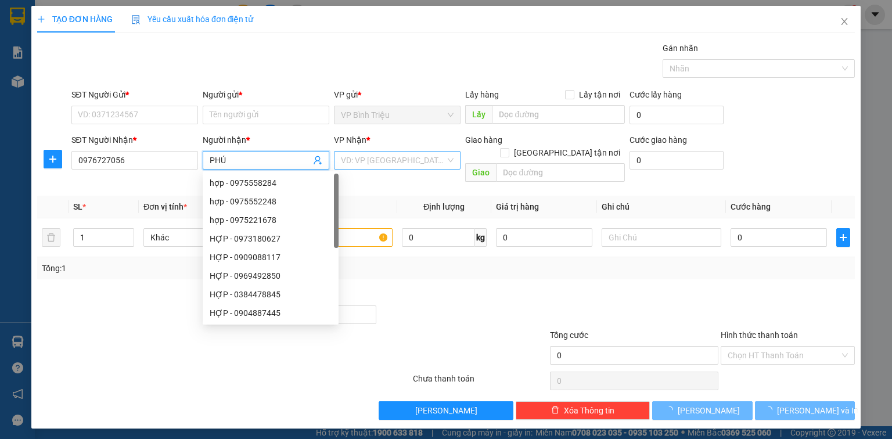
type input "PHÚ"
click at [352, 158] on input "search" at bounding box center [393, 160] width 105 height 17
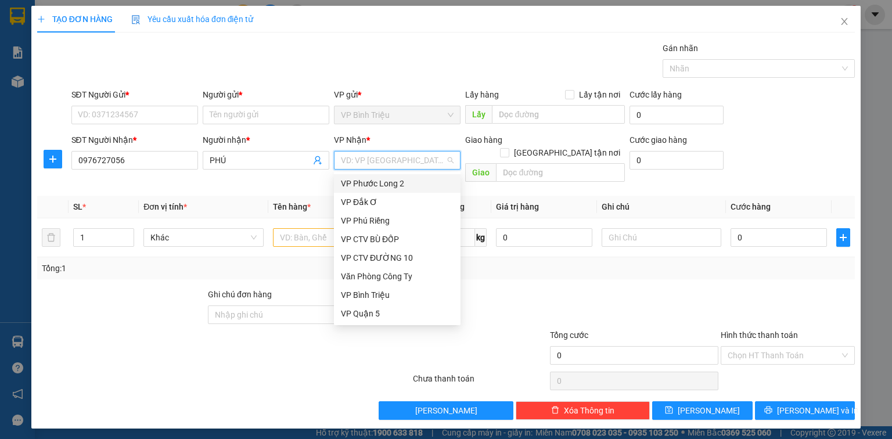
type input "D"
type input "Đ"
click at [359, 308] on div "VP Đồng Xoài" at bounding box center [397, 313] width 113 height 13
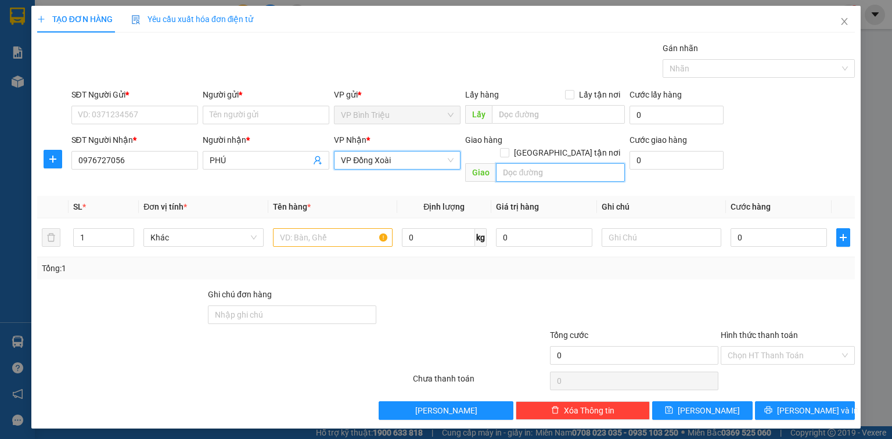
click at [509, 163] on input "text" at bounding box center [560, 172] width 129 height 19
type input "TÂN LẬP- ĐP"
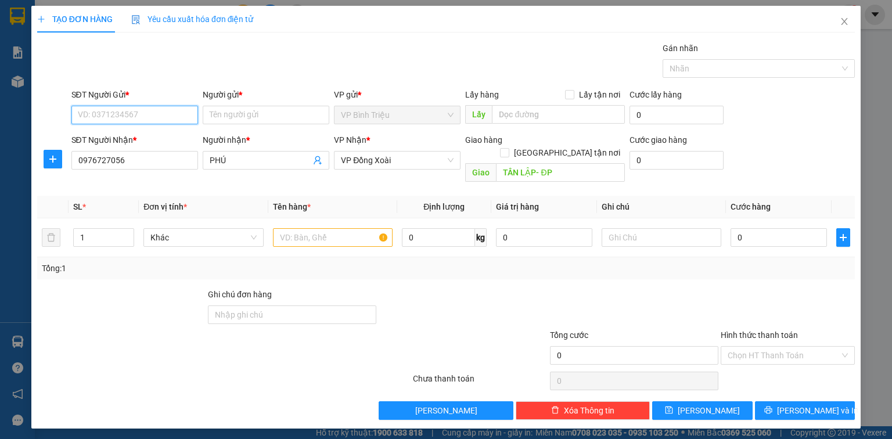
click at [128, 117] on input "SĐT Người Gửi *" at bounding box center [134, 115] width 127 height 19
click at [291, 228] on input "text" at bounding box center [333, 237] width 120 height 19
type input "KIỆN"
click at [113, 116] on input "SĐT Người Gửi *" at bounding box center [134, 115] width 127 height 19
type input "0984475232"
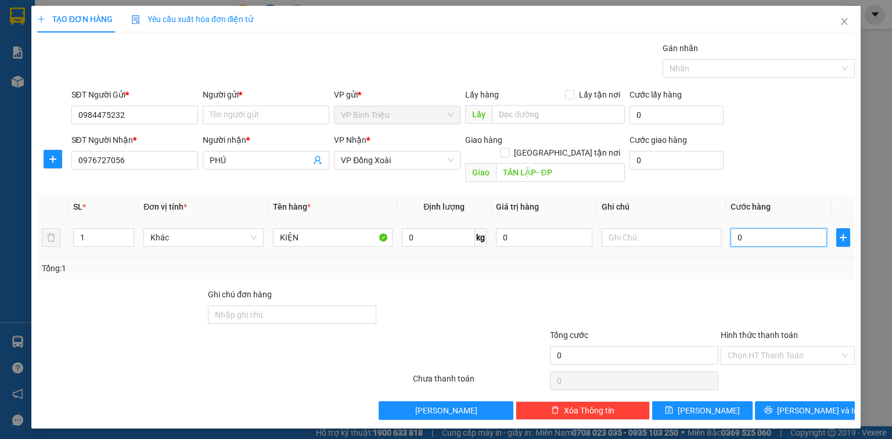
click at [759, 228] on input "0" at bounding box center [778, 237] width 96 height 19
type input "5"
type input "50"
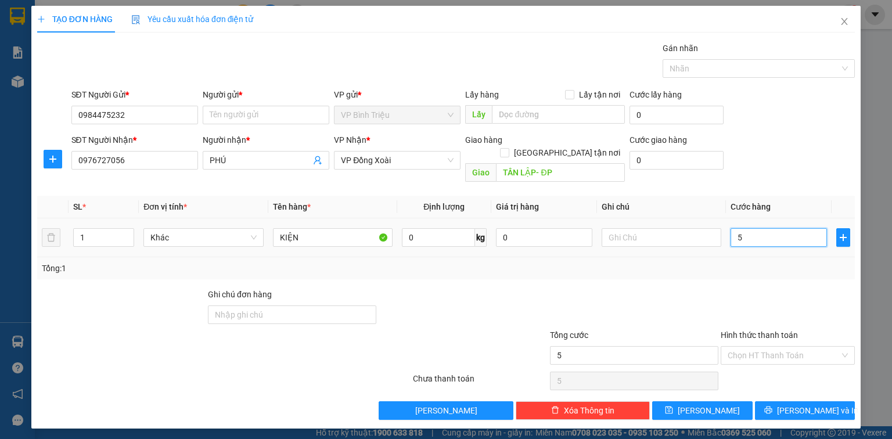
type input "50"
type input "50.000"
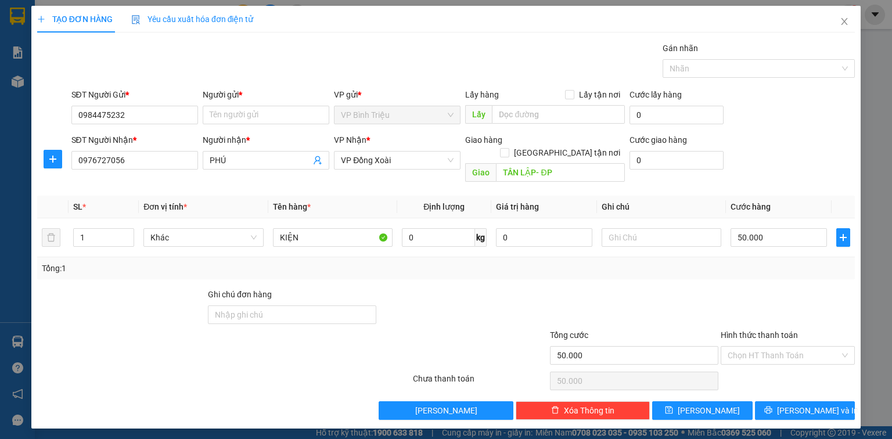
click at [811, 160] on div "SĐT Người Nhận * 0976727056 Người nhận * PHÚ VP Nhận * VP Đồng Xoài Giao hàng G…" at bounding box center [463, 160] width 788 height 53
click at [232, 118] on input "Người gửi *" at bounding box center [266, 115] width 127 height 19
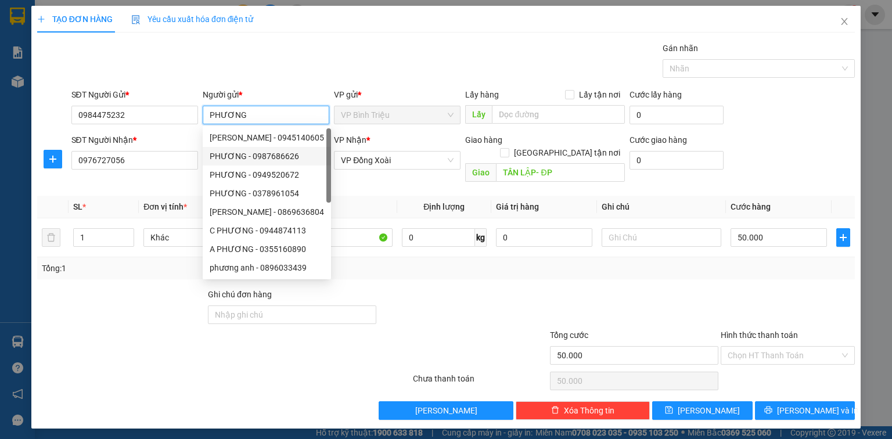
type input "PHƯƠNG"
click at [536, 310] on div at bounding box center [462, 308] width 171 height 41
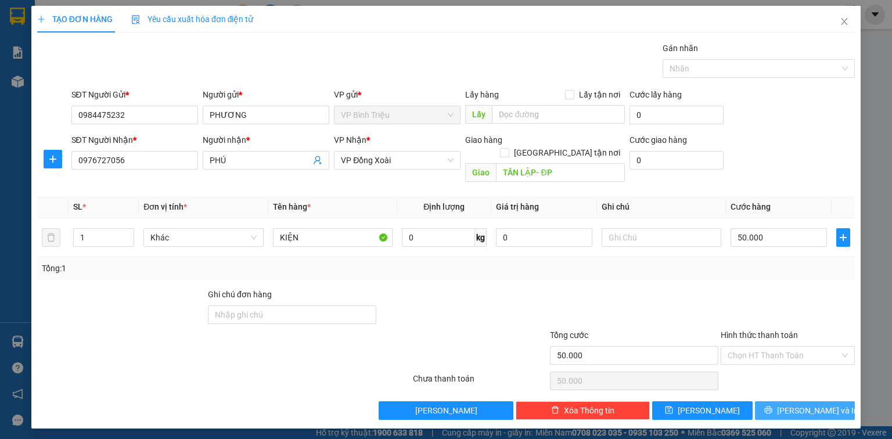
click at [834, 401] on button "[PERSON_NAME] và In" at bounding box center [805, 410] width 100 height 19
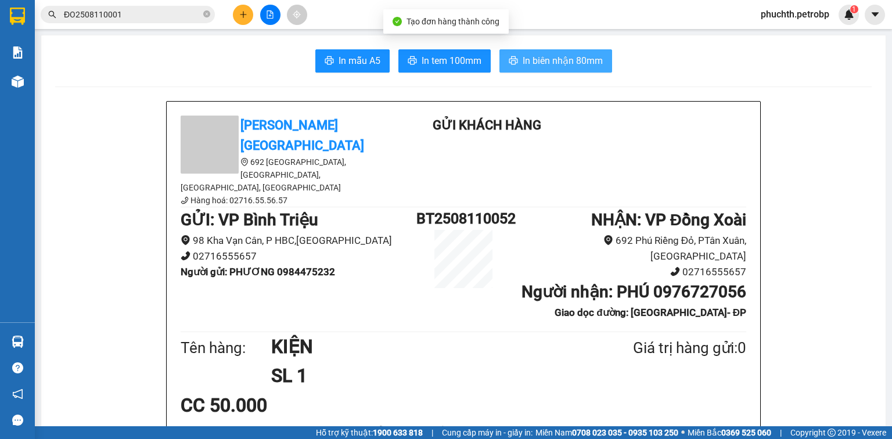
click at [582, 53] on span "In biên nhận 80mm" at bounding box center [563, 60] width 80 height 15
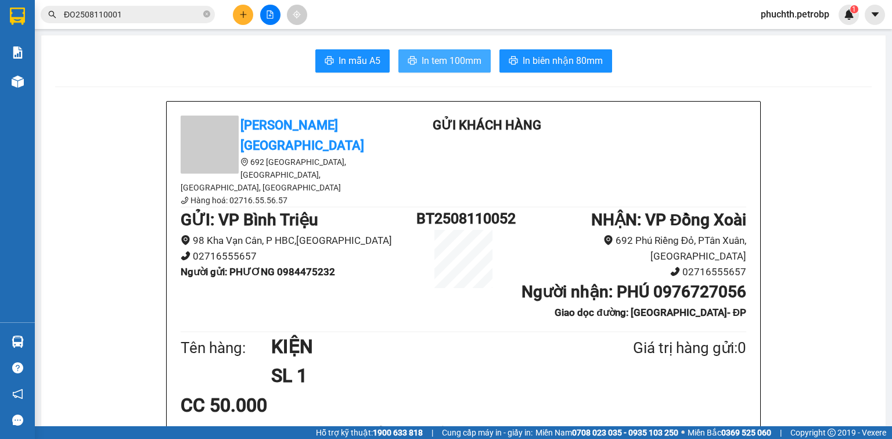
click at [453, 62] on span "In tem 100mm" at bounding box center [452, 60] width 60 height 15
